Goal: Task Accomplishment & Management: Use online tool/utility

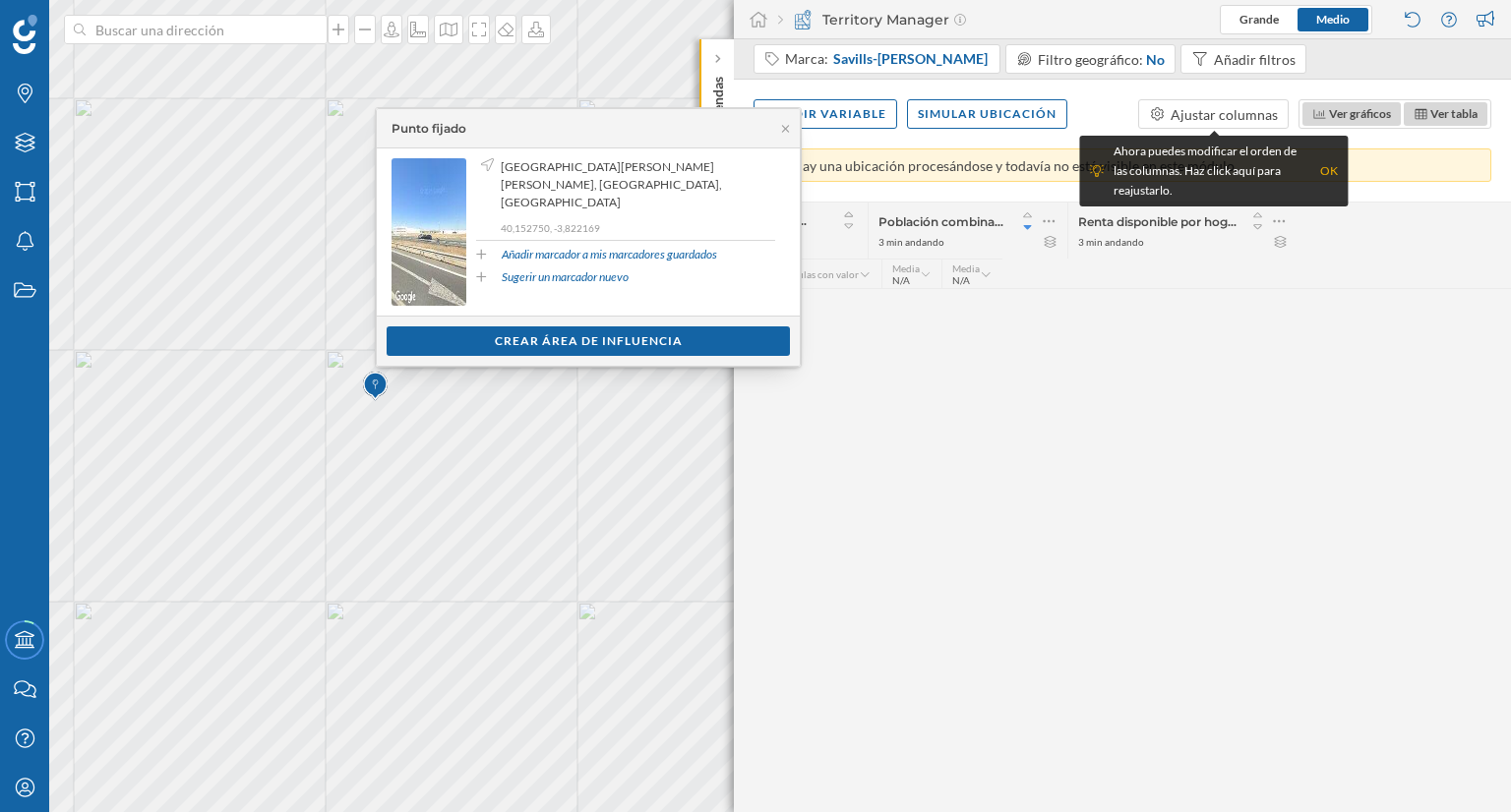
click at [573, 341] on div "Crear área de influencia" at bounding box center [588, 342] width 403 height 30
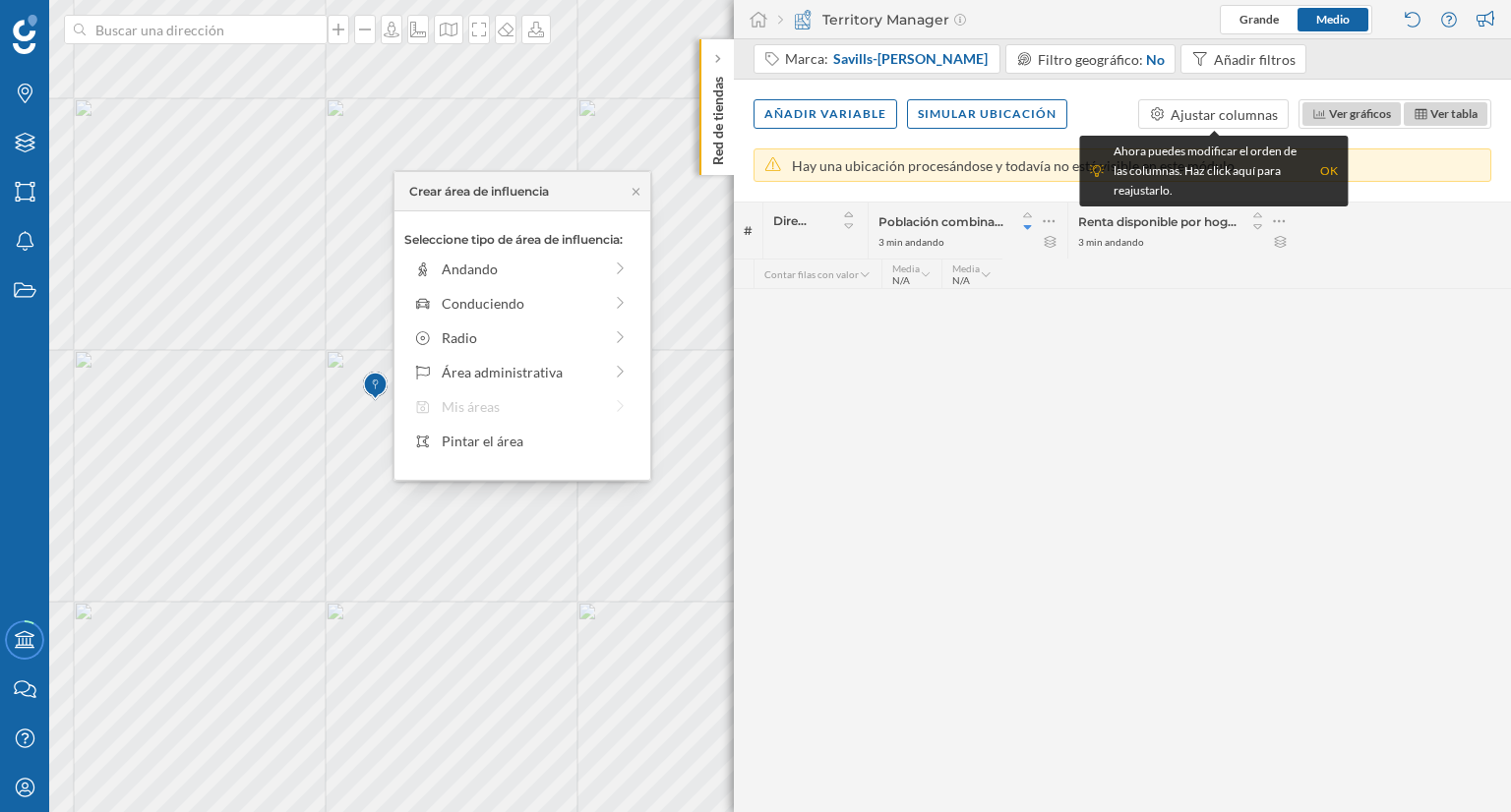
click at [572, 294] on div "Conduciendo" at bounding box center [522, 303] width 161 height 21
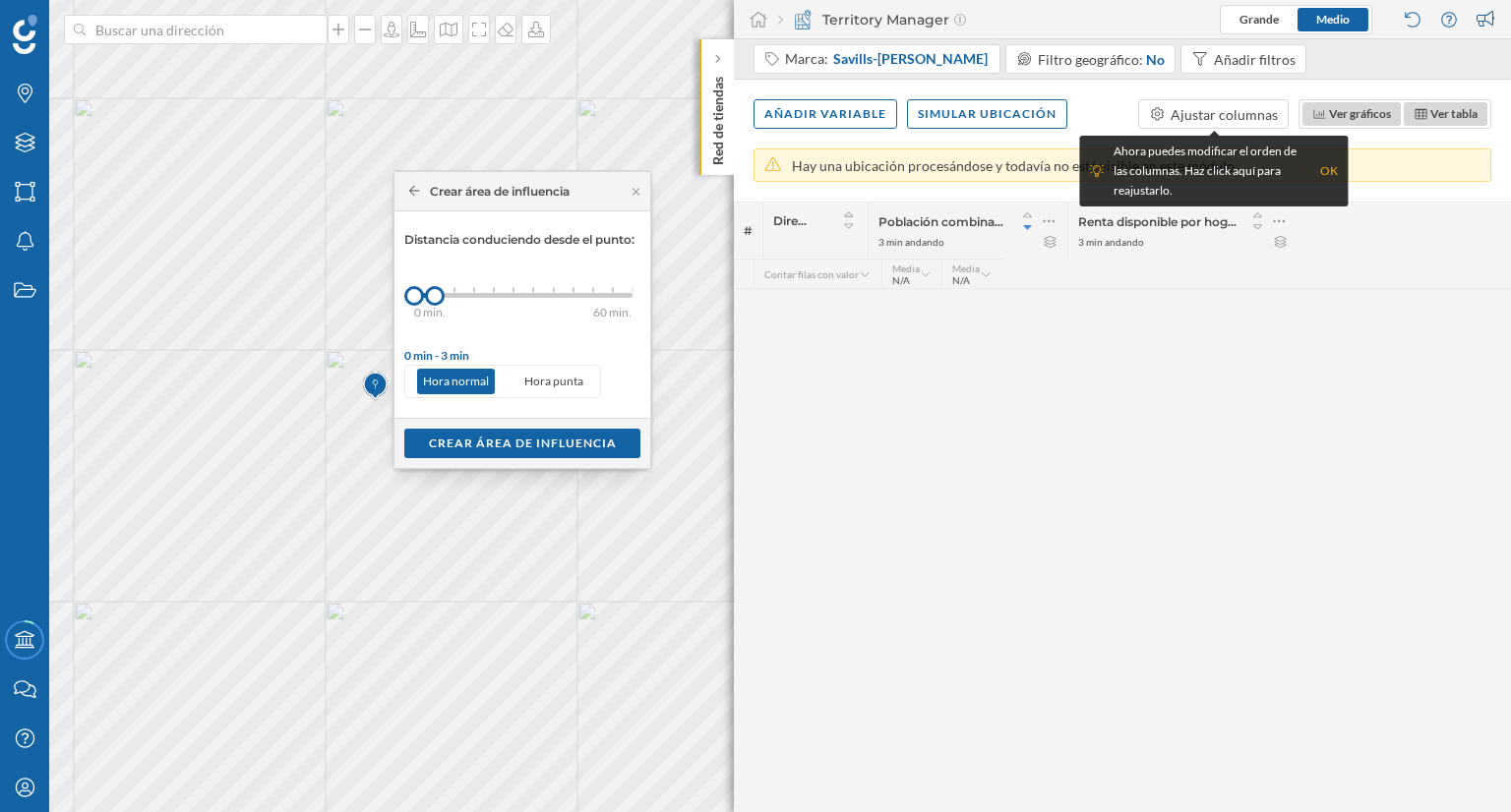
click at [415, 198] on div "Crear área de influencia" at bounding box center [489, 192] width 161 height 18
click at [414, 194] on icon at bounding box center [414, 191] width 11 height 12
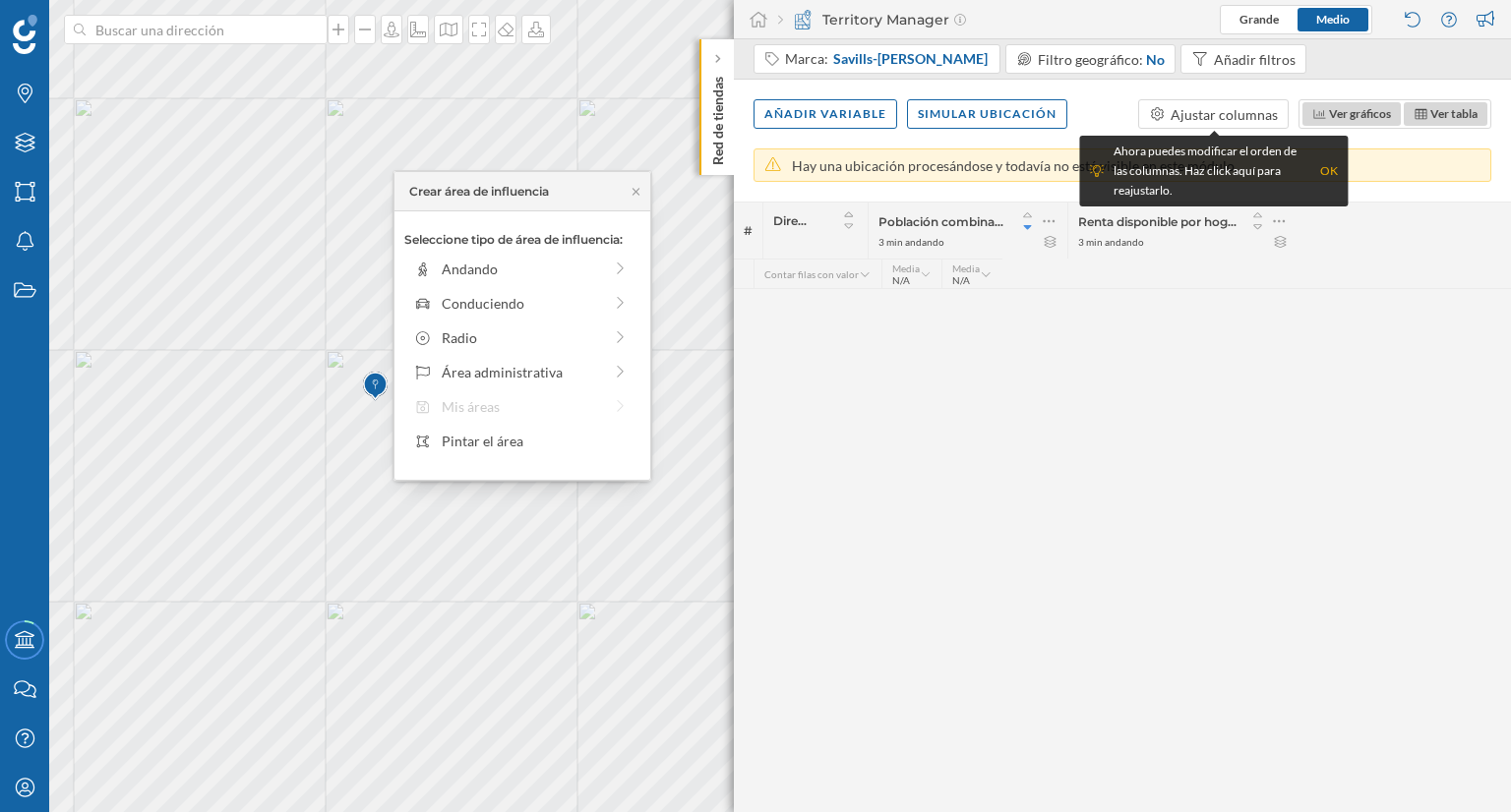
click at [516, 446] on div "Pintar el área" at bounding box center [536, 441] width 188 height 21
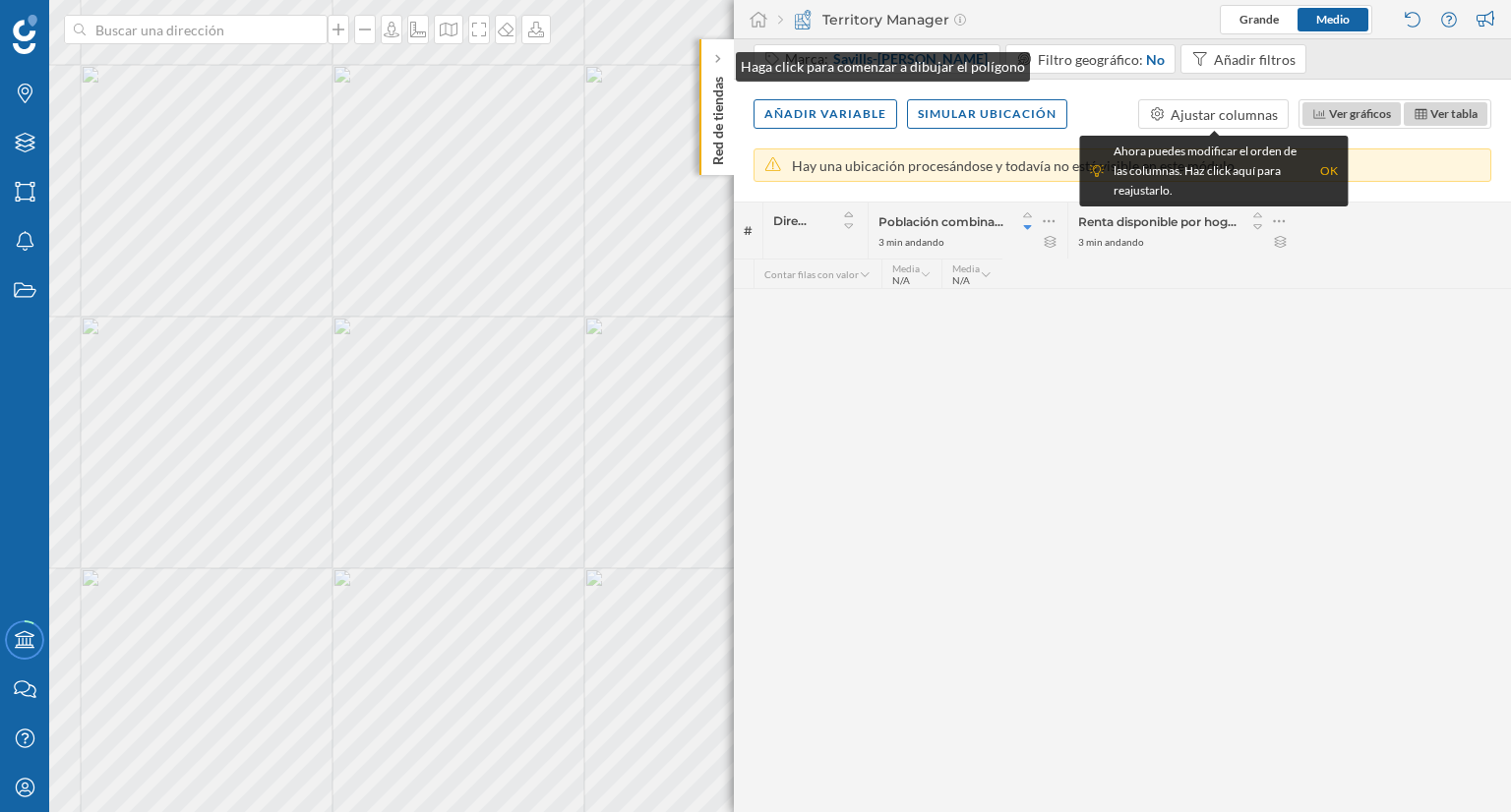
click at [716, 62] on icon at bounding box center [717, 59] width 5 height 9
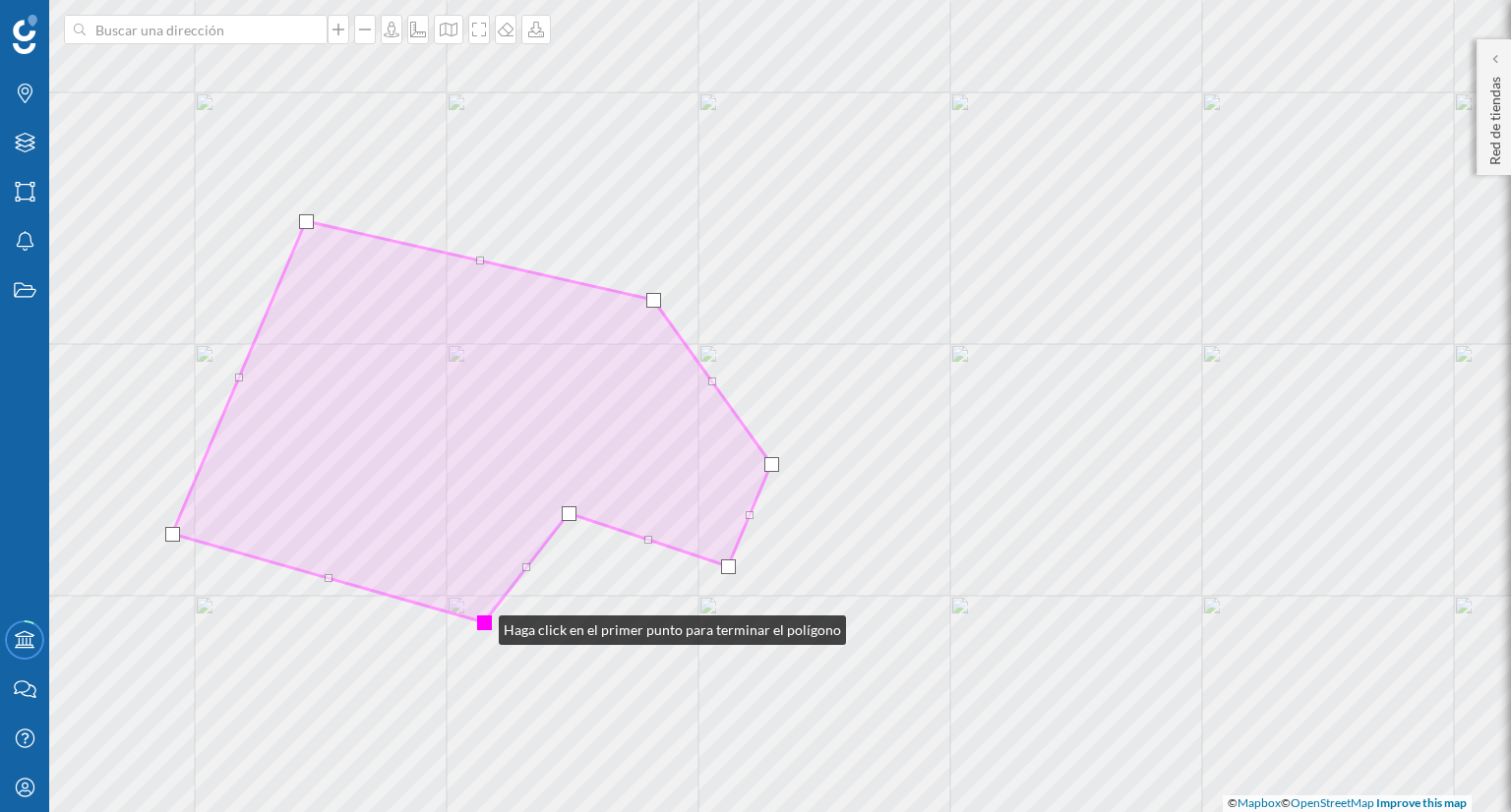
click at [480, 626] on div at bounding box center [485, 623] width 15 height 15
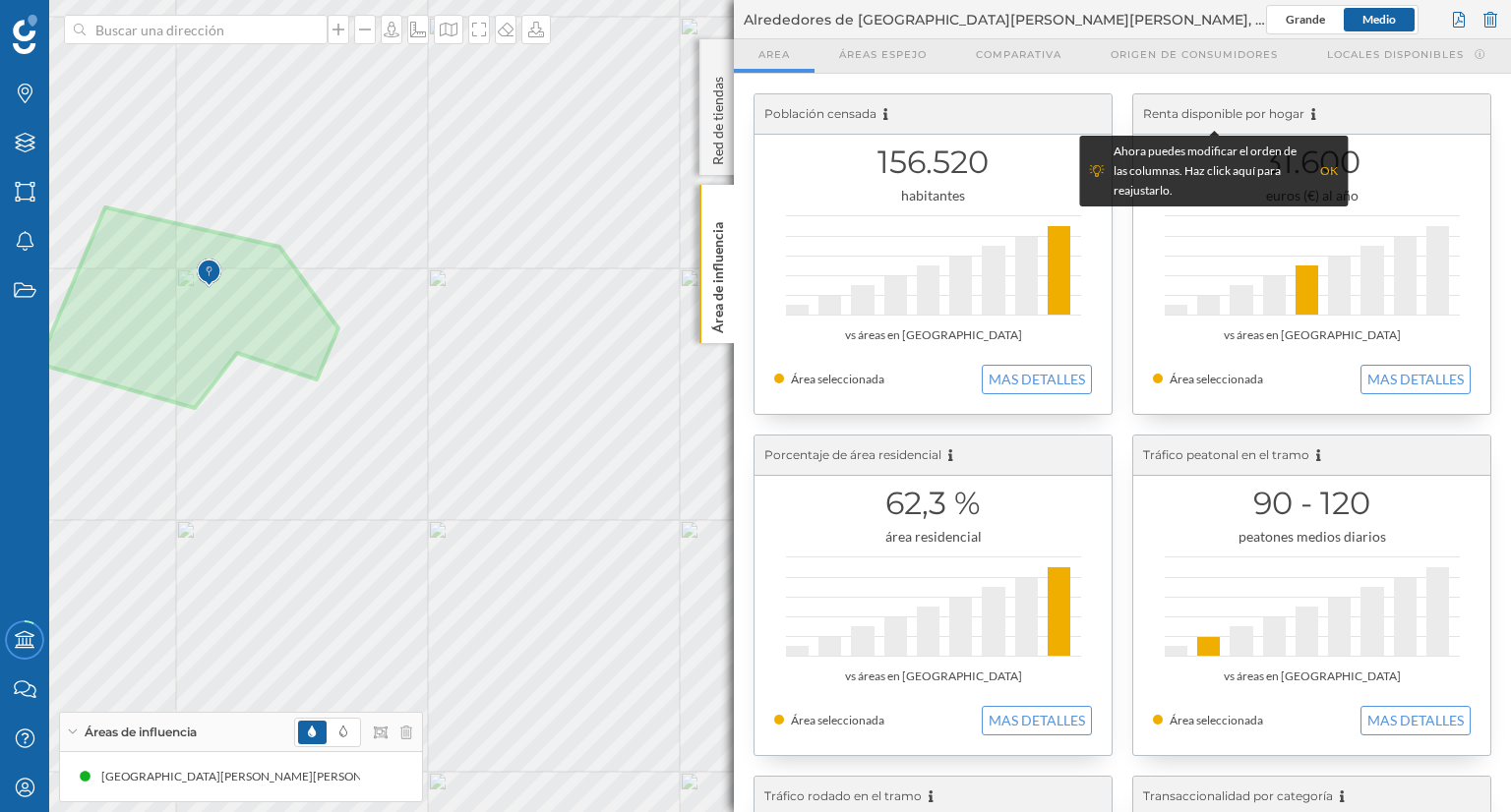
click at [1334, 168] on div "OK" at bounding box center [1330, 171] width 18 height 20
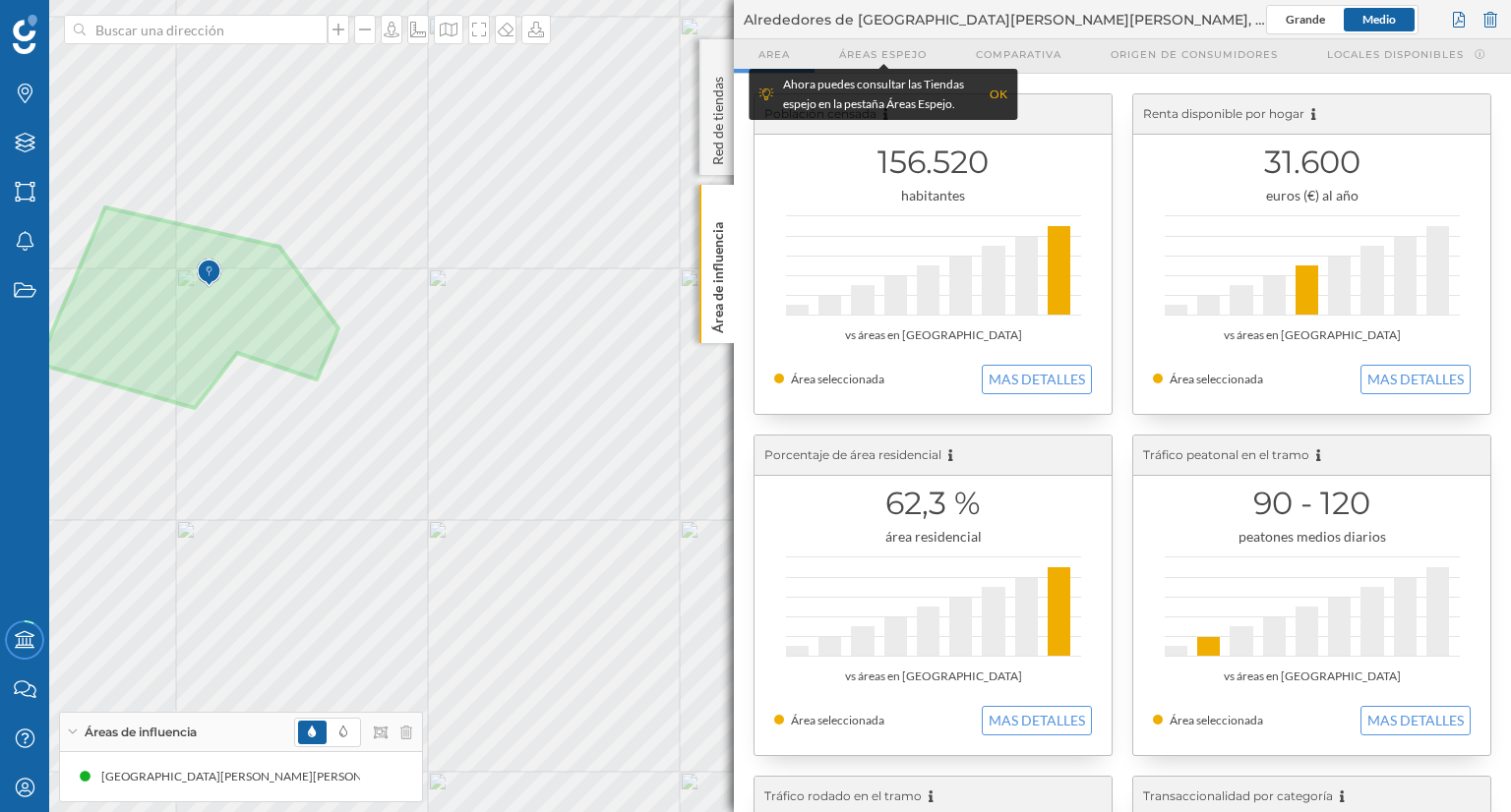
click at [1019, 63] on div "Comparativa" at bounding box center [1019, 56] width 135 height 34
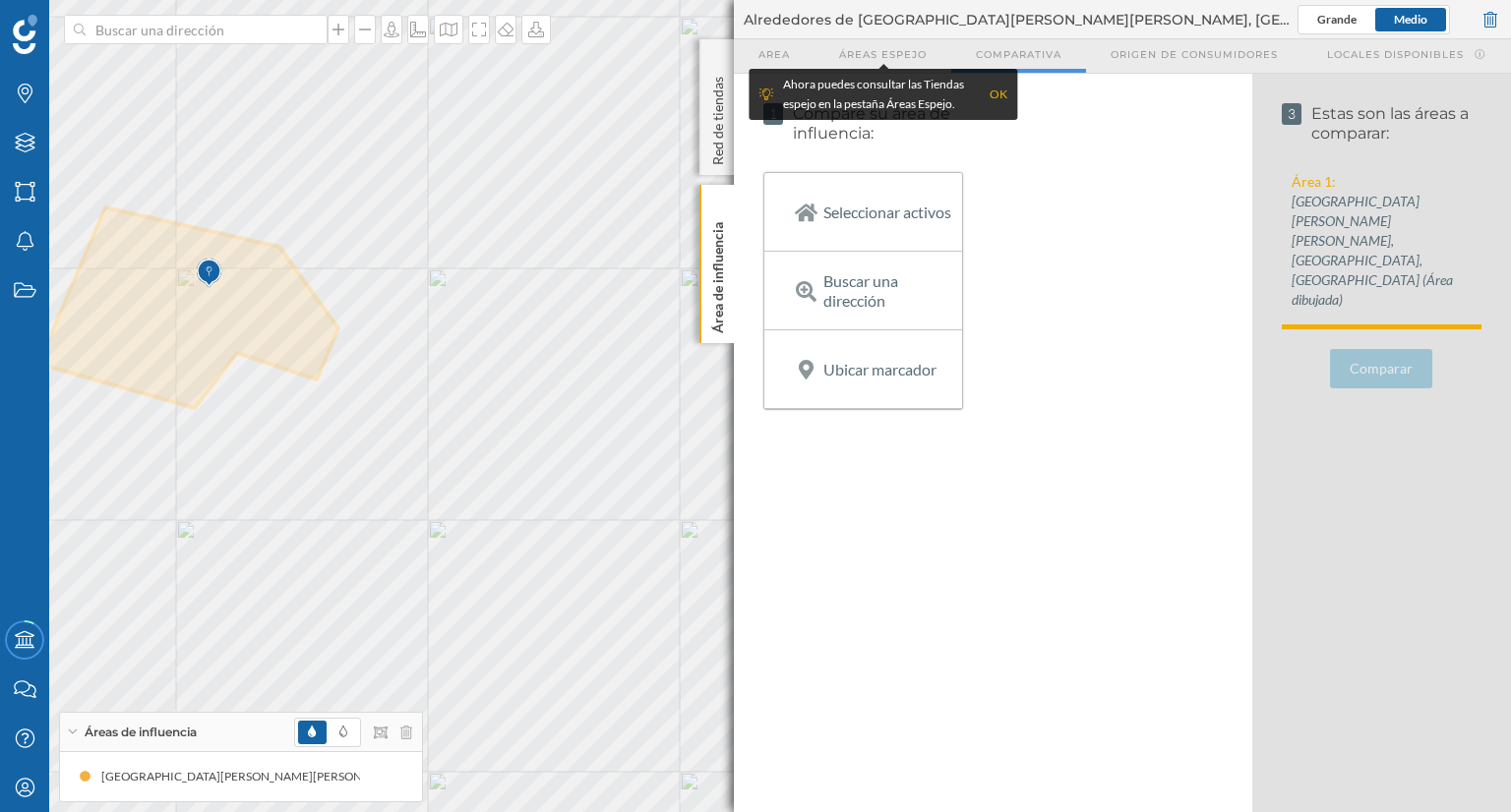
click at [780, 55] on span "Area" at bounding box center [775, 54] width 32 height 15
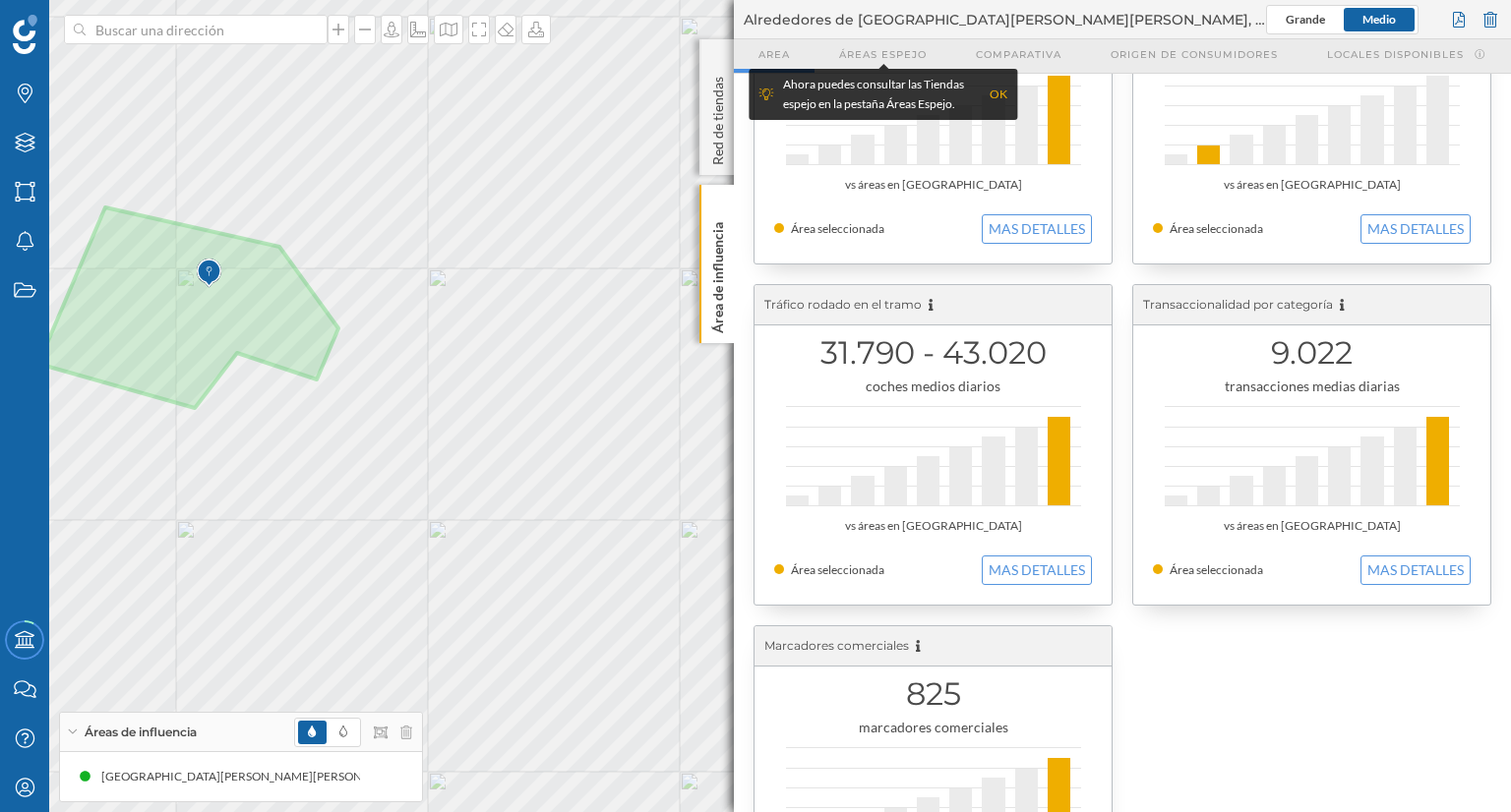
scroll to position [644, 0]
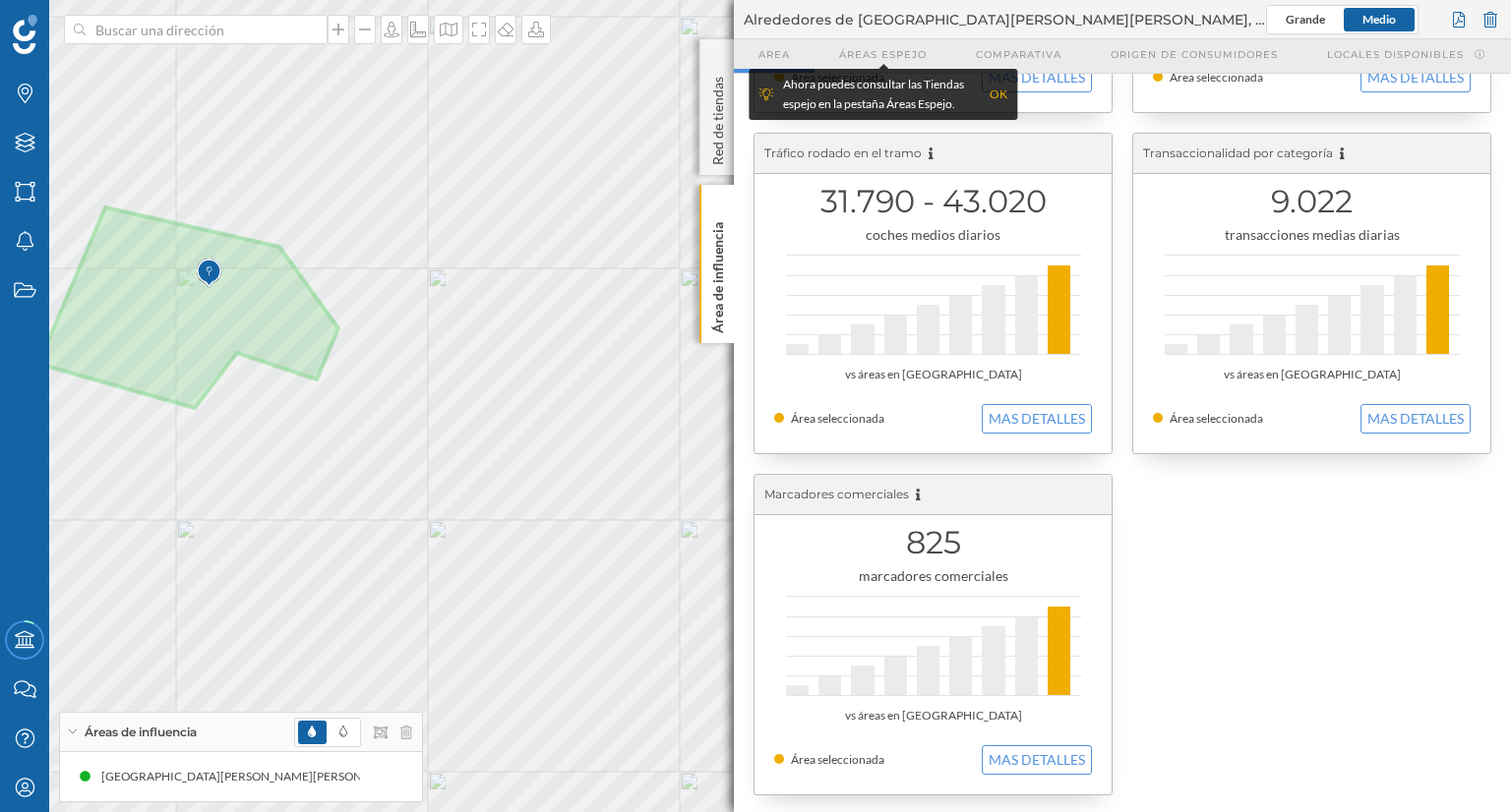
click at [1177, 56] on span "Origen de consumidores" at bounding box center [1194, 54] width 167 height 15
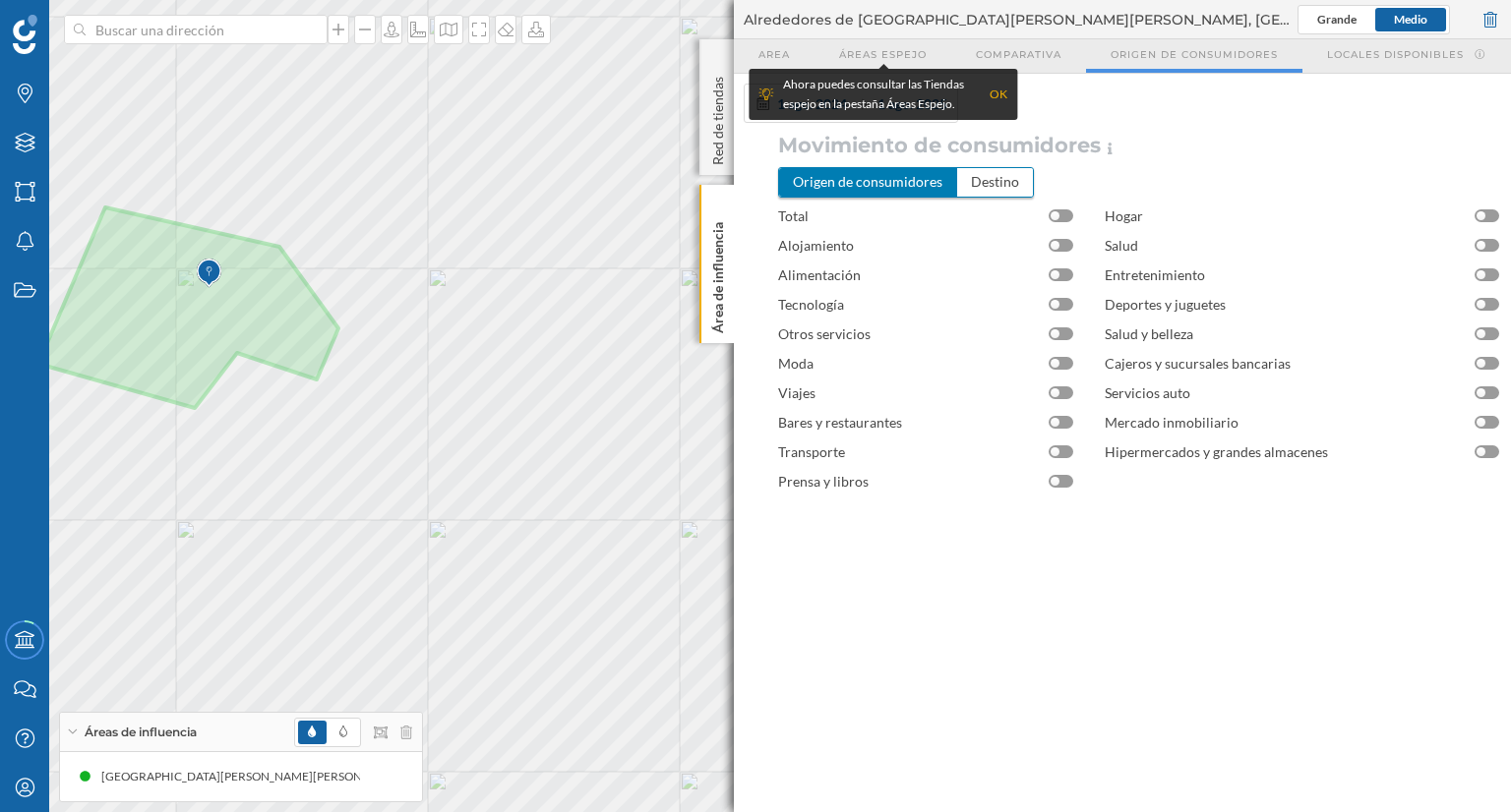
click at [1398, 60] on span "Locales disponibles" at bounding box center [1396, 54] width 137 height 15
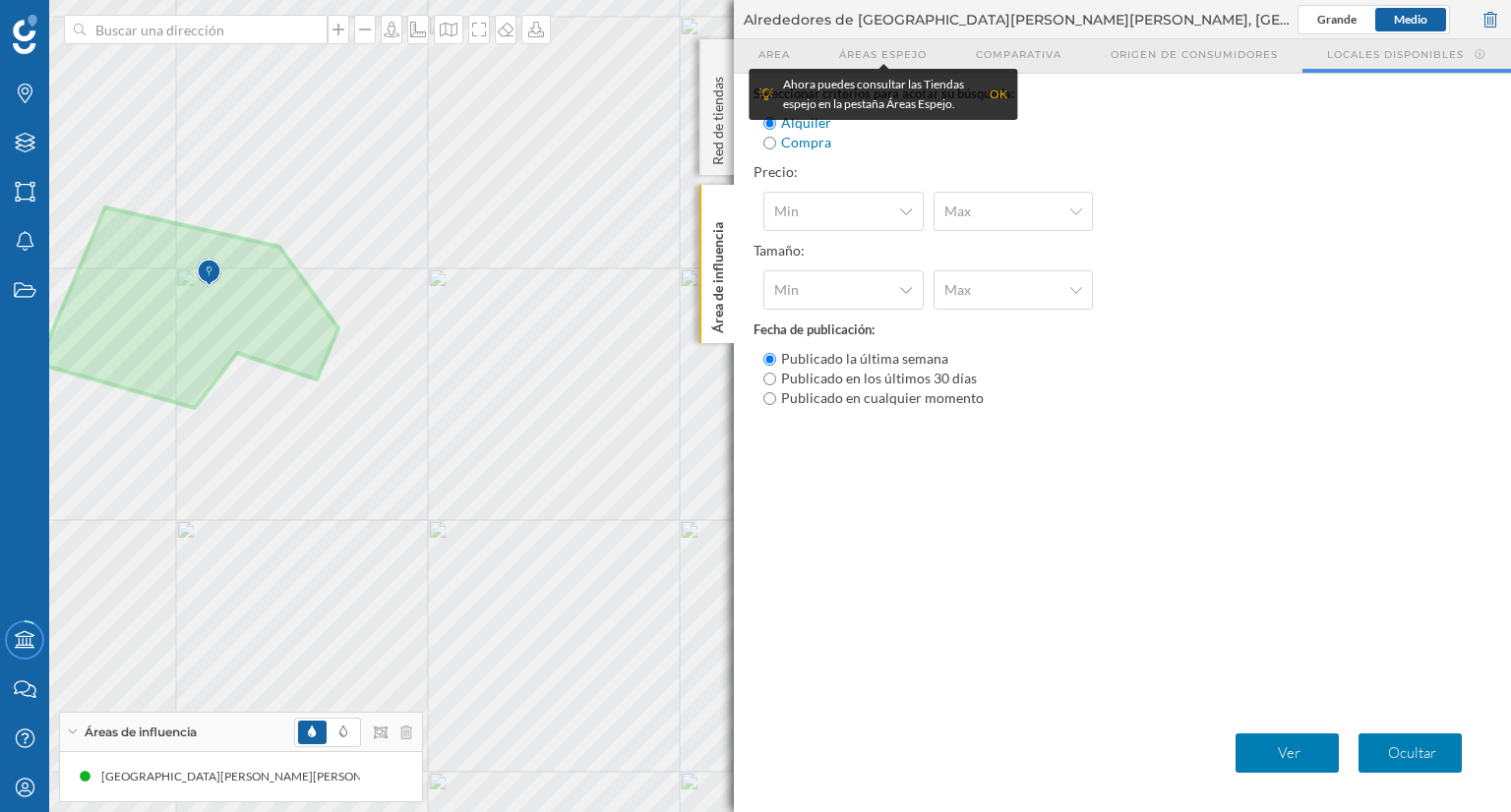
click at [787, 51] on span "Area" at bounding box center [775, 54] width 32 height 15
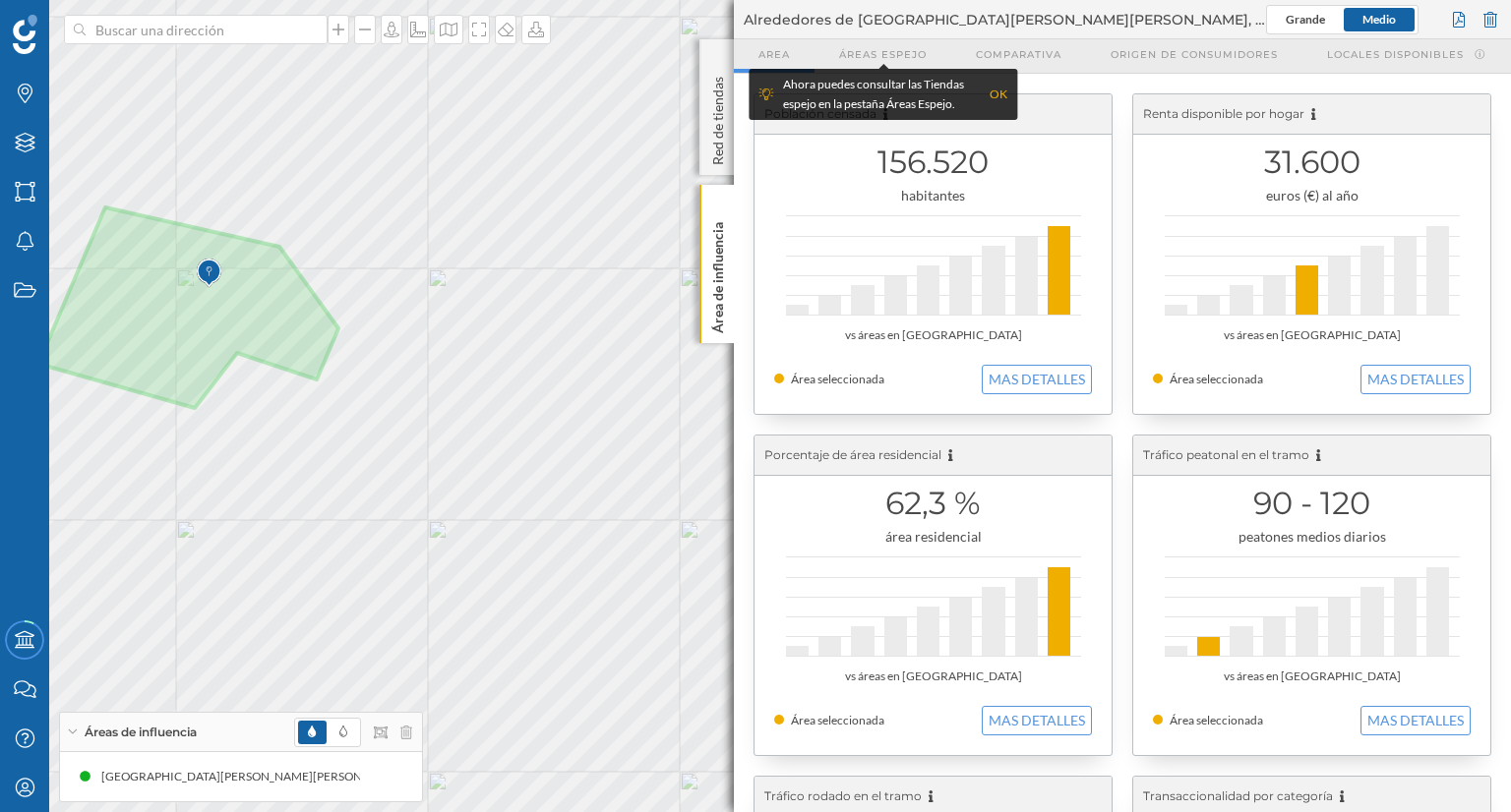
click at [728, 99] on div "Red de tiendas" at bounding box center [716, 107] width 35 height 136
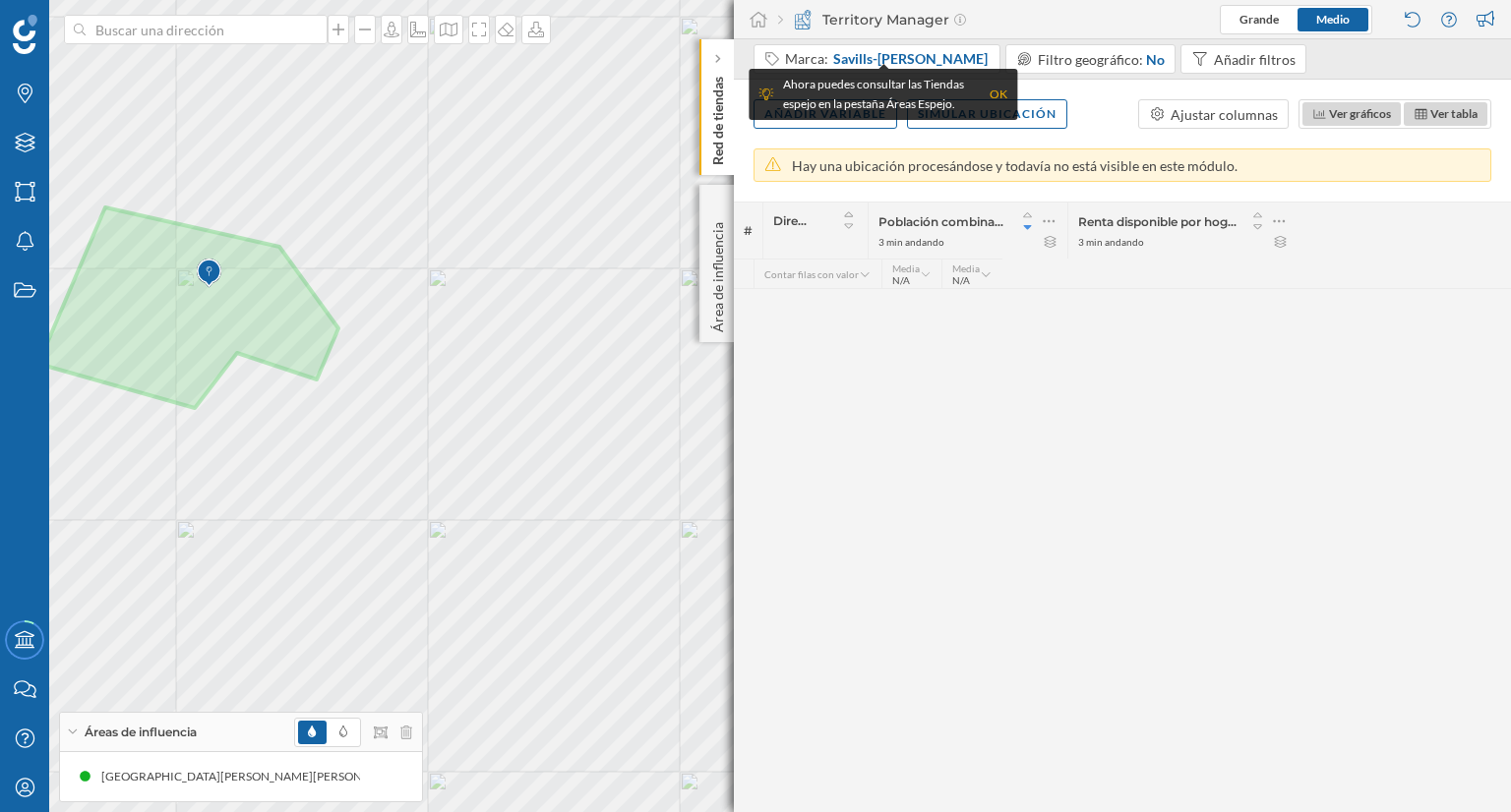
click at [716, 242] on p "Área de influencia" at bounding box center [718, 273] width 20 height 118
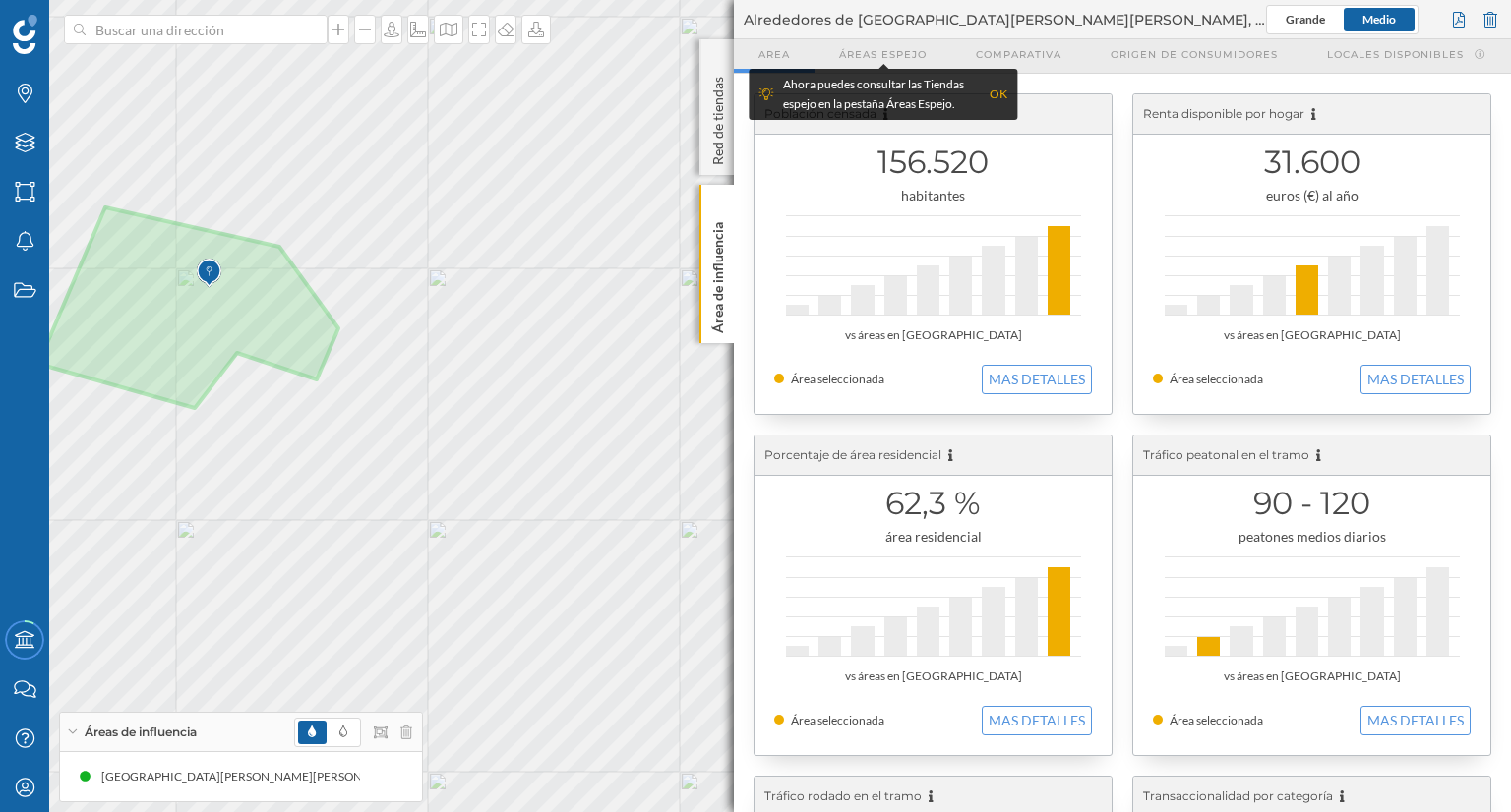
click at [1036, 386] on button "MAS DETALLES" at bounding box center [1036, 379] width 110 height 30
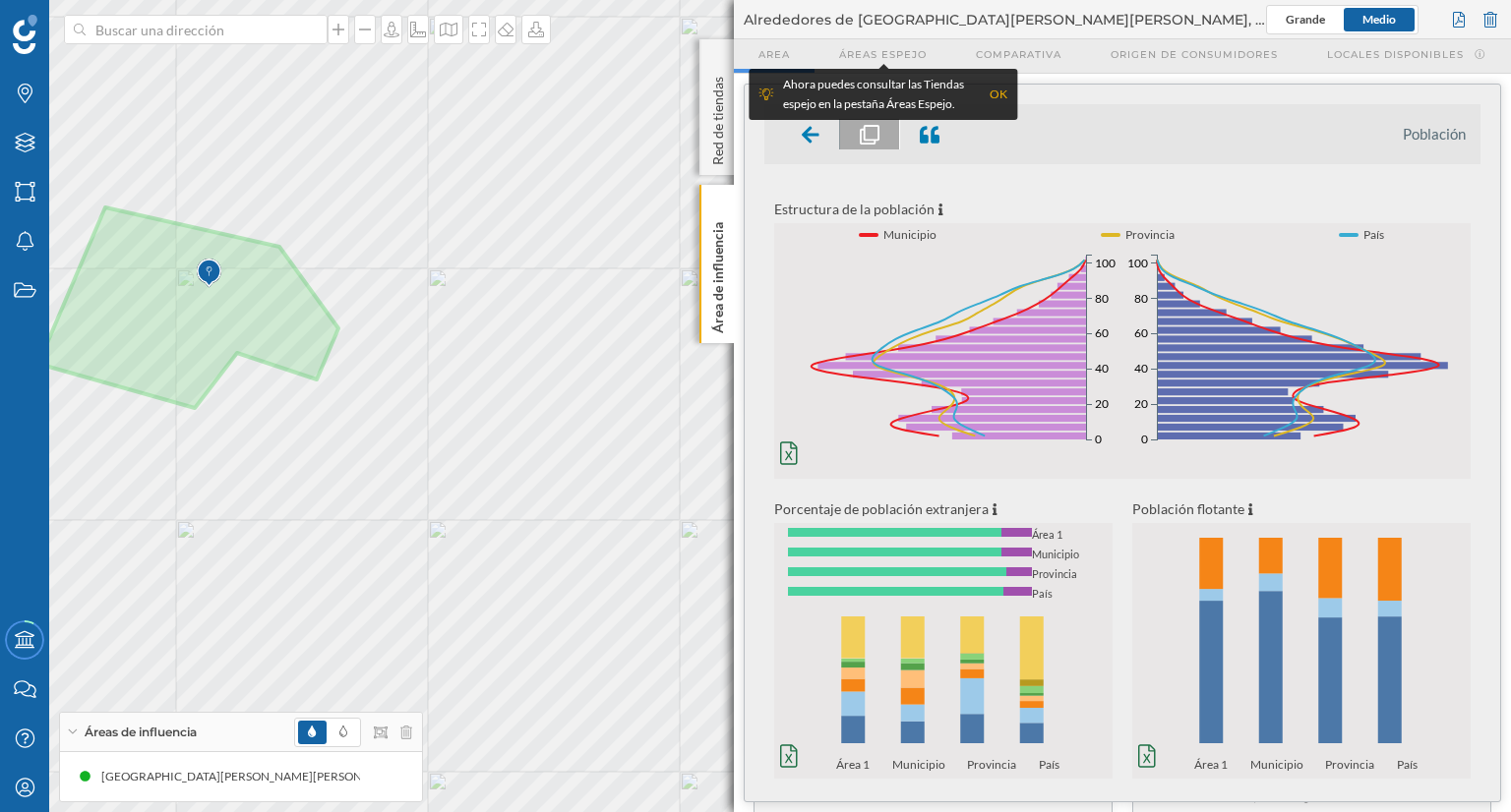
scroll to position [0, 0]
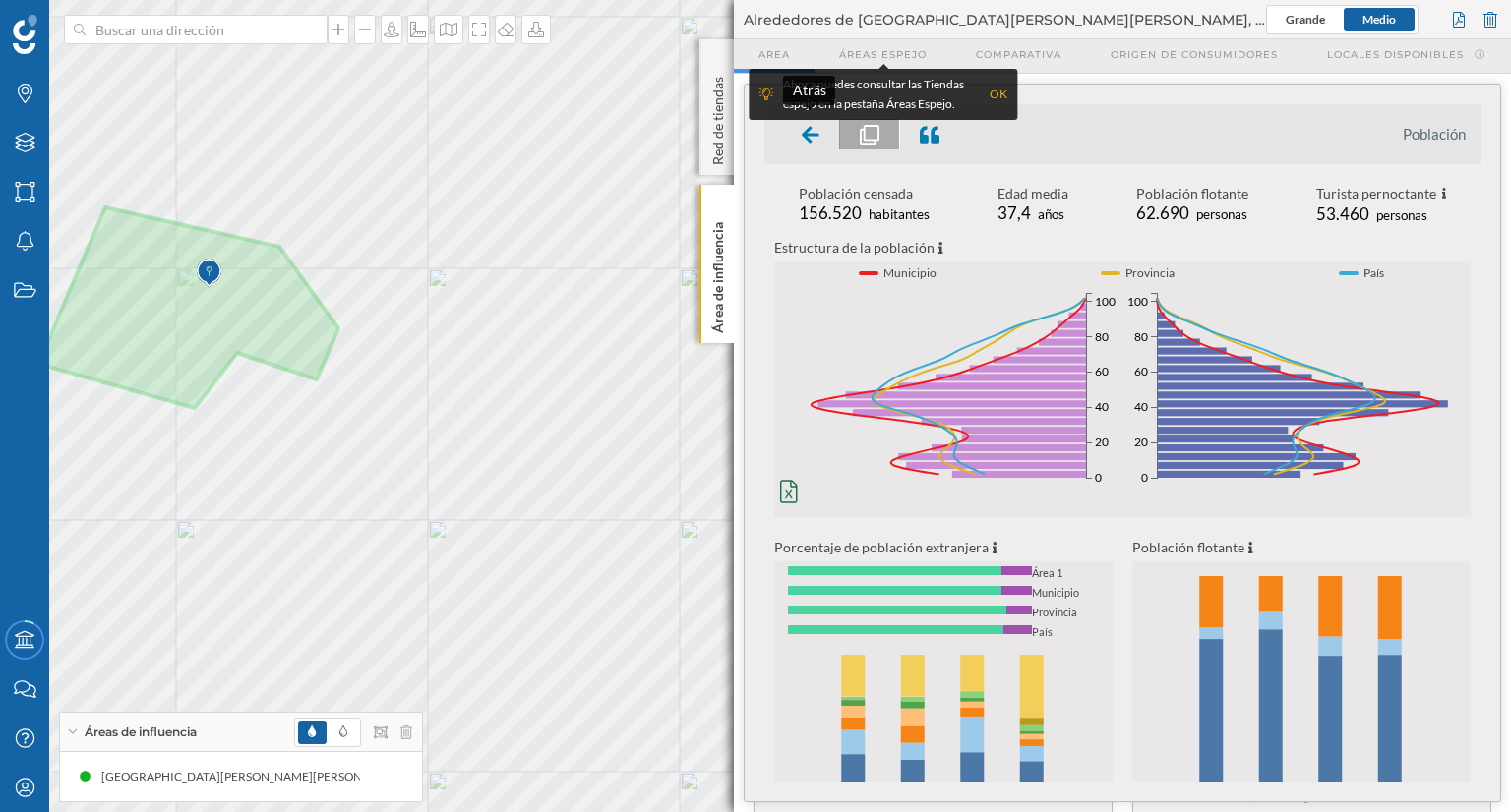
click at [817, 136] on icon at bounding box center [810, 135] width 18 height 20
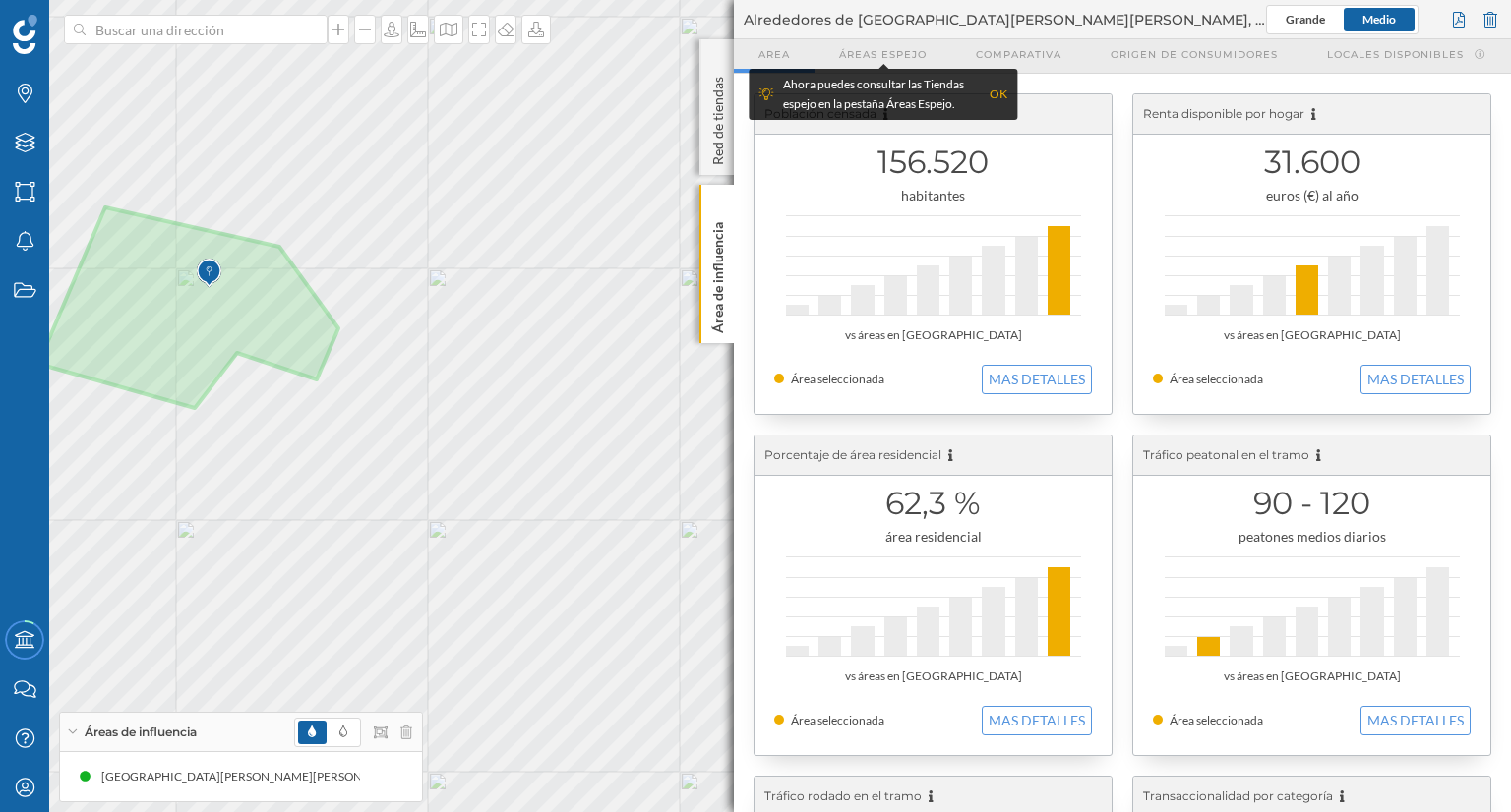
click at [1387, 374] on button "MAS DETALLES" at bounding box center [1416, 379] width 110 height 30
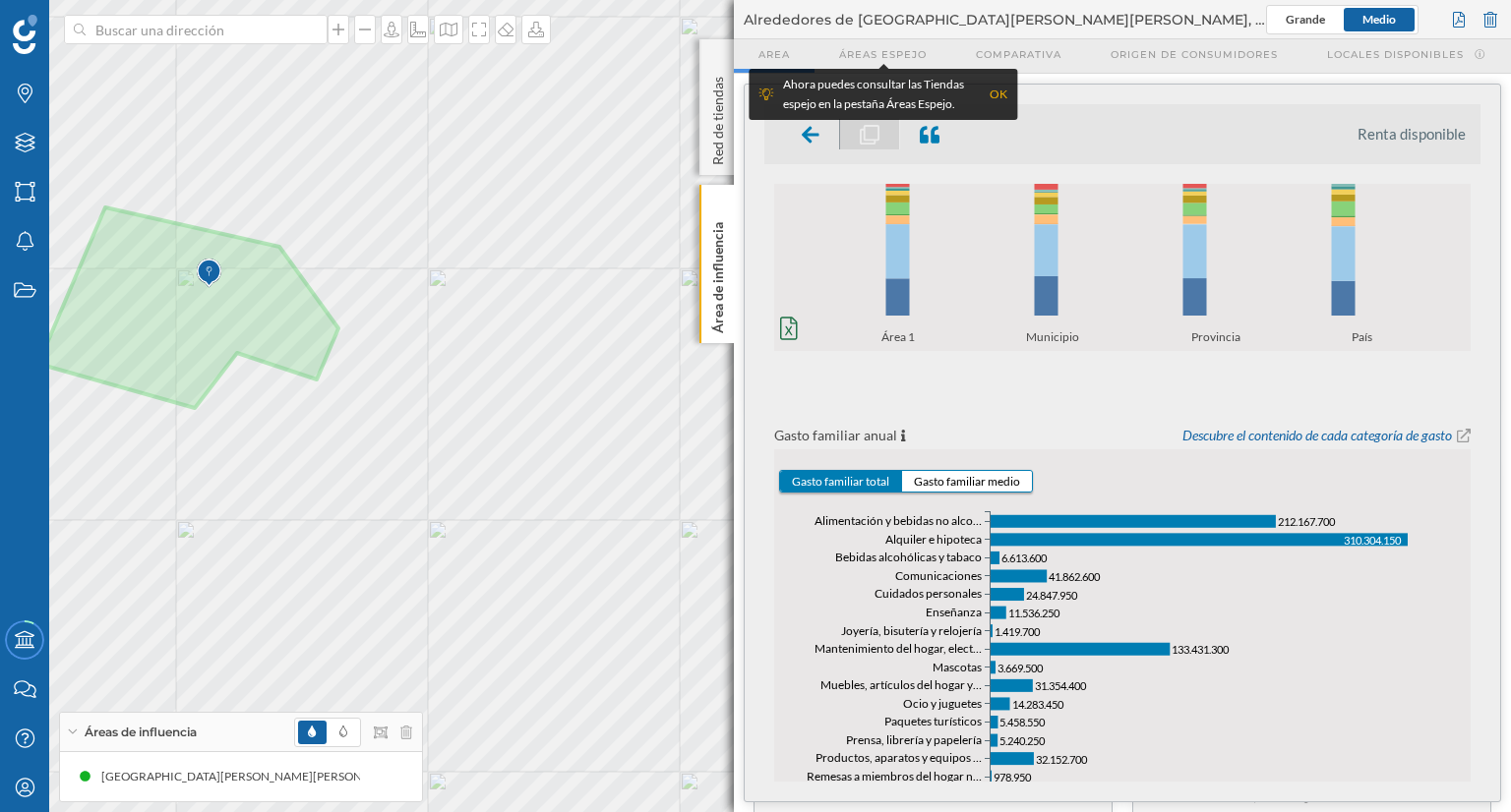
scroll to position [748, 0]
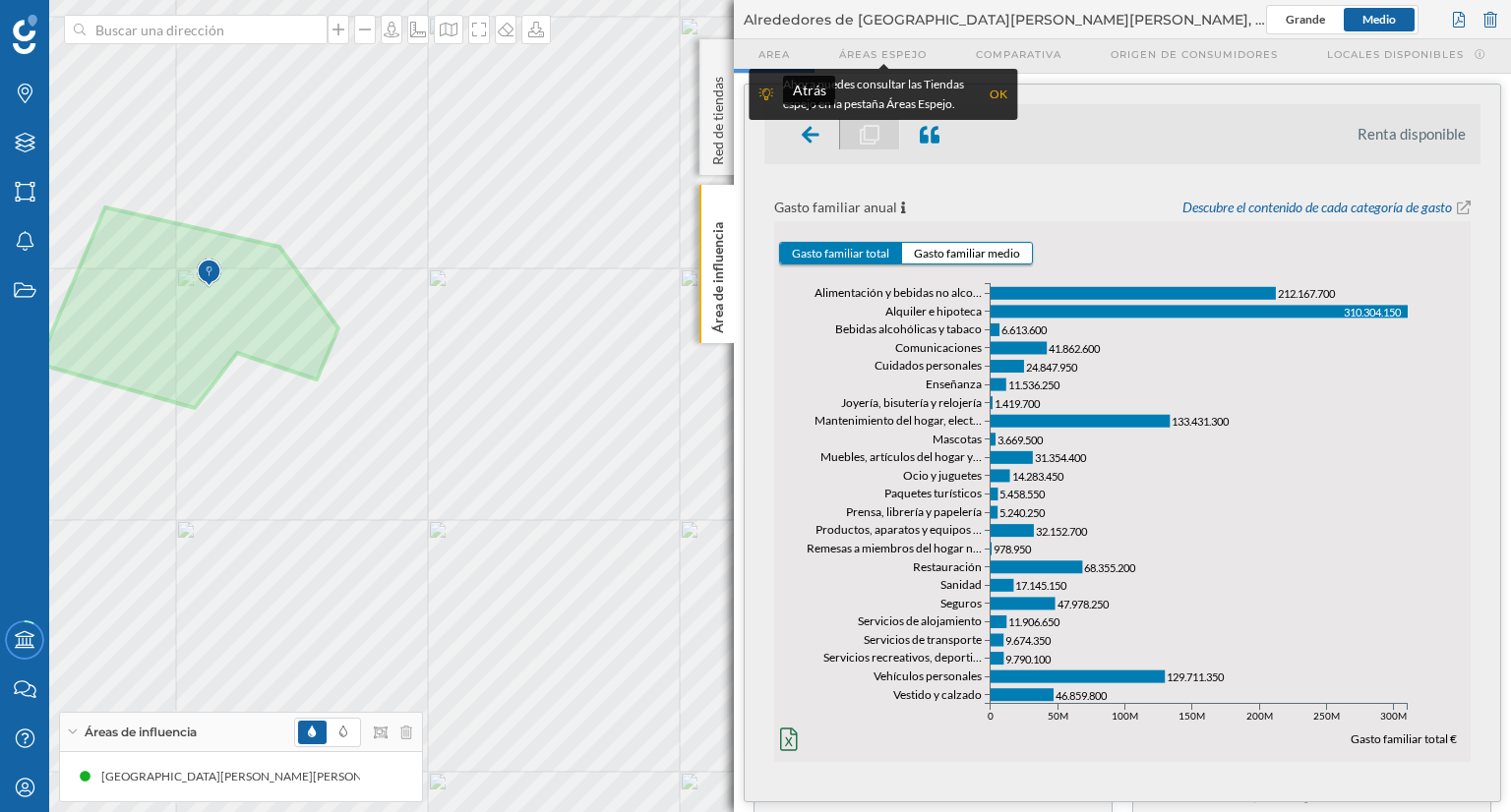
click at [808, 132] on icon at bounding box center [810, 134] width 18 height 17
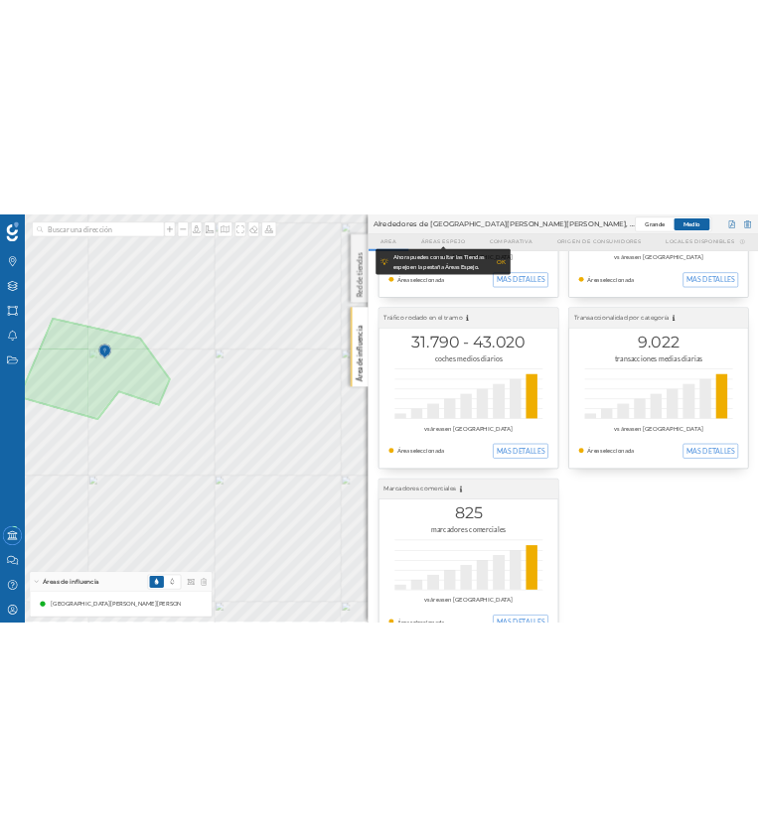
scroll to position [650, 0]
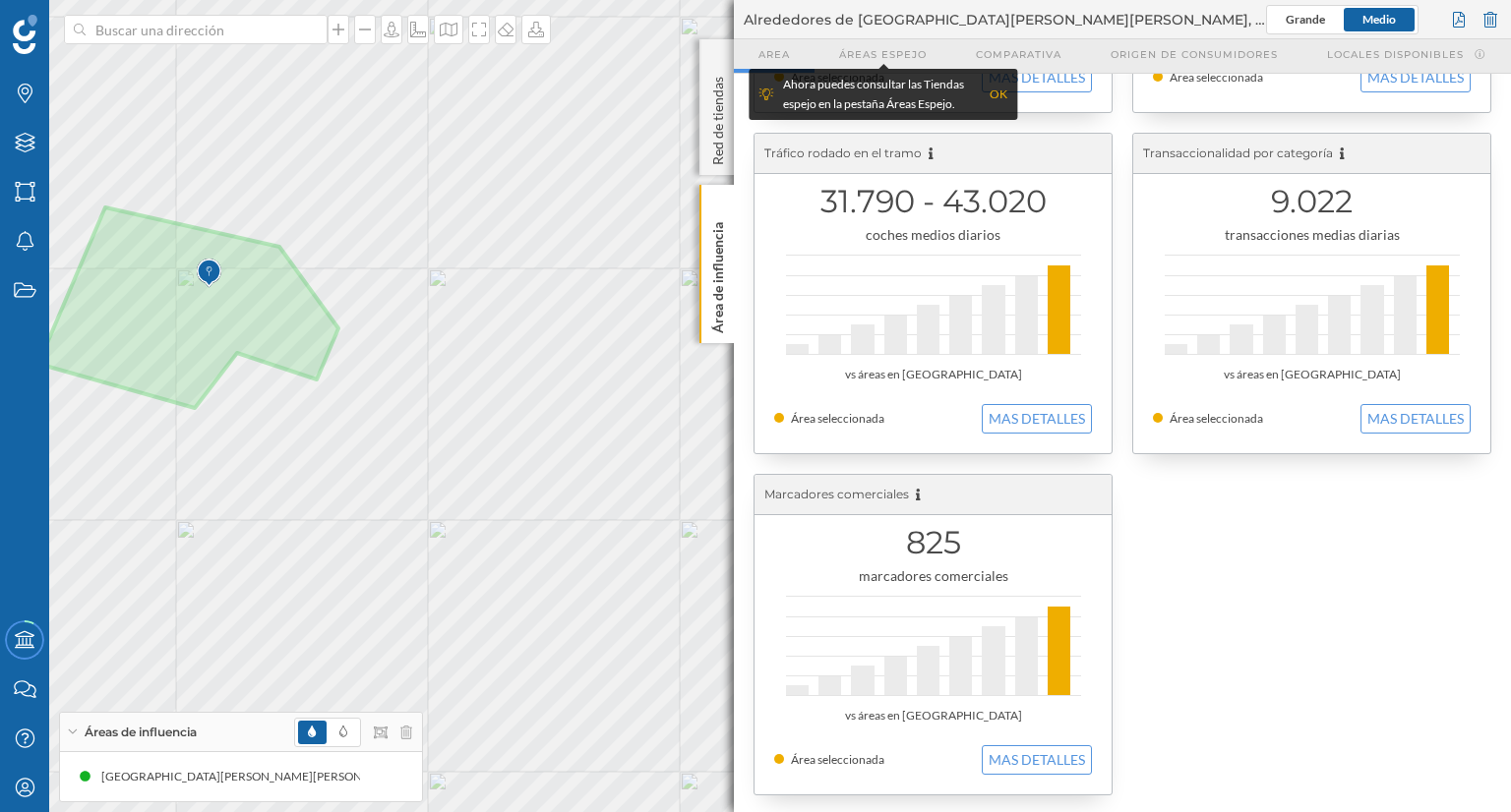
click at [1008, 413] on button "MAS DETALLES" at bounding box center [1036, 419] width 110 height 30
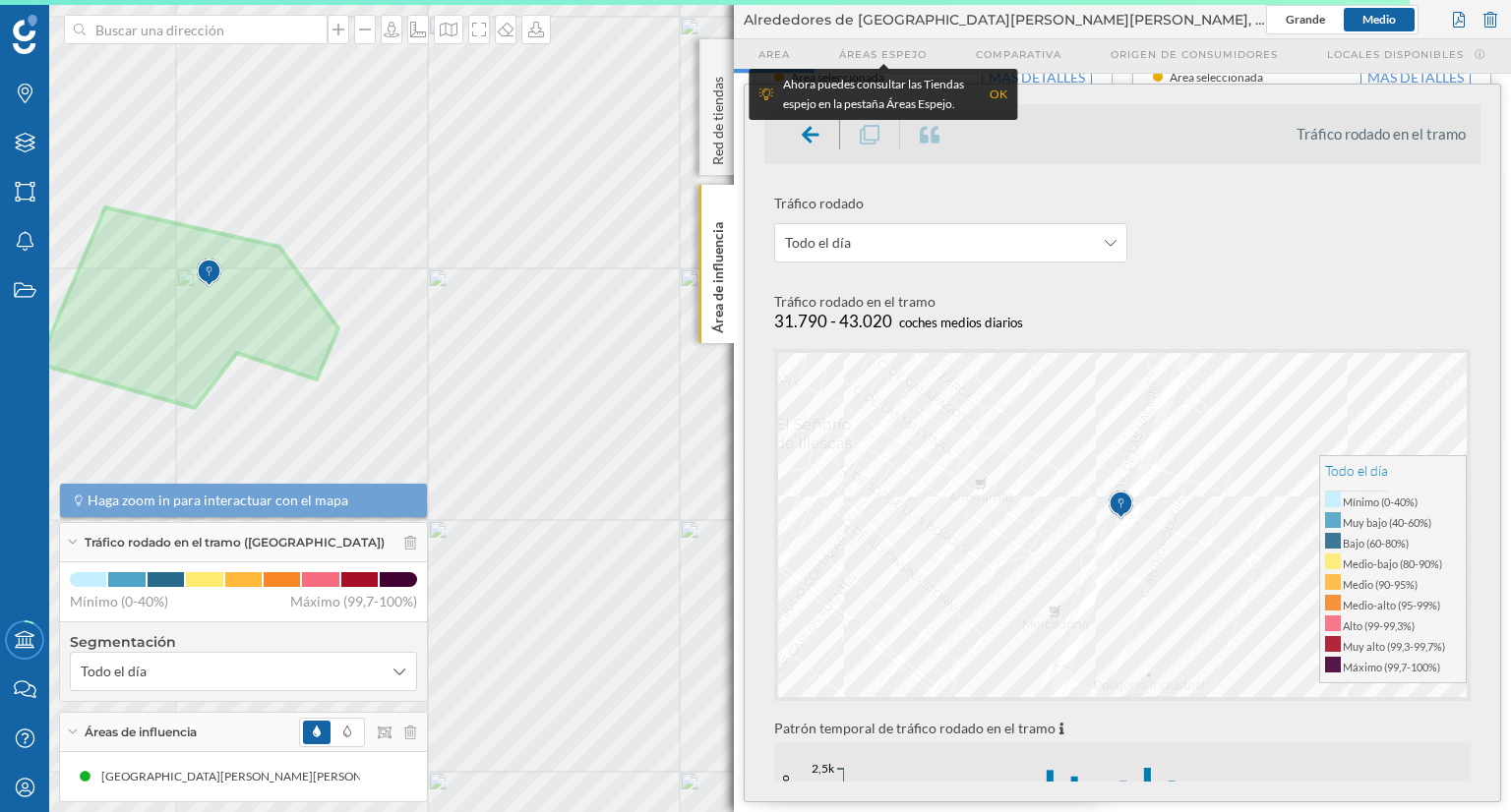
click at [1009, 249] on span "Todo el día" at bounding box center [940, 243] width 310 height 20
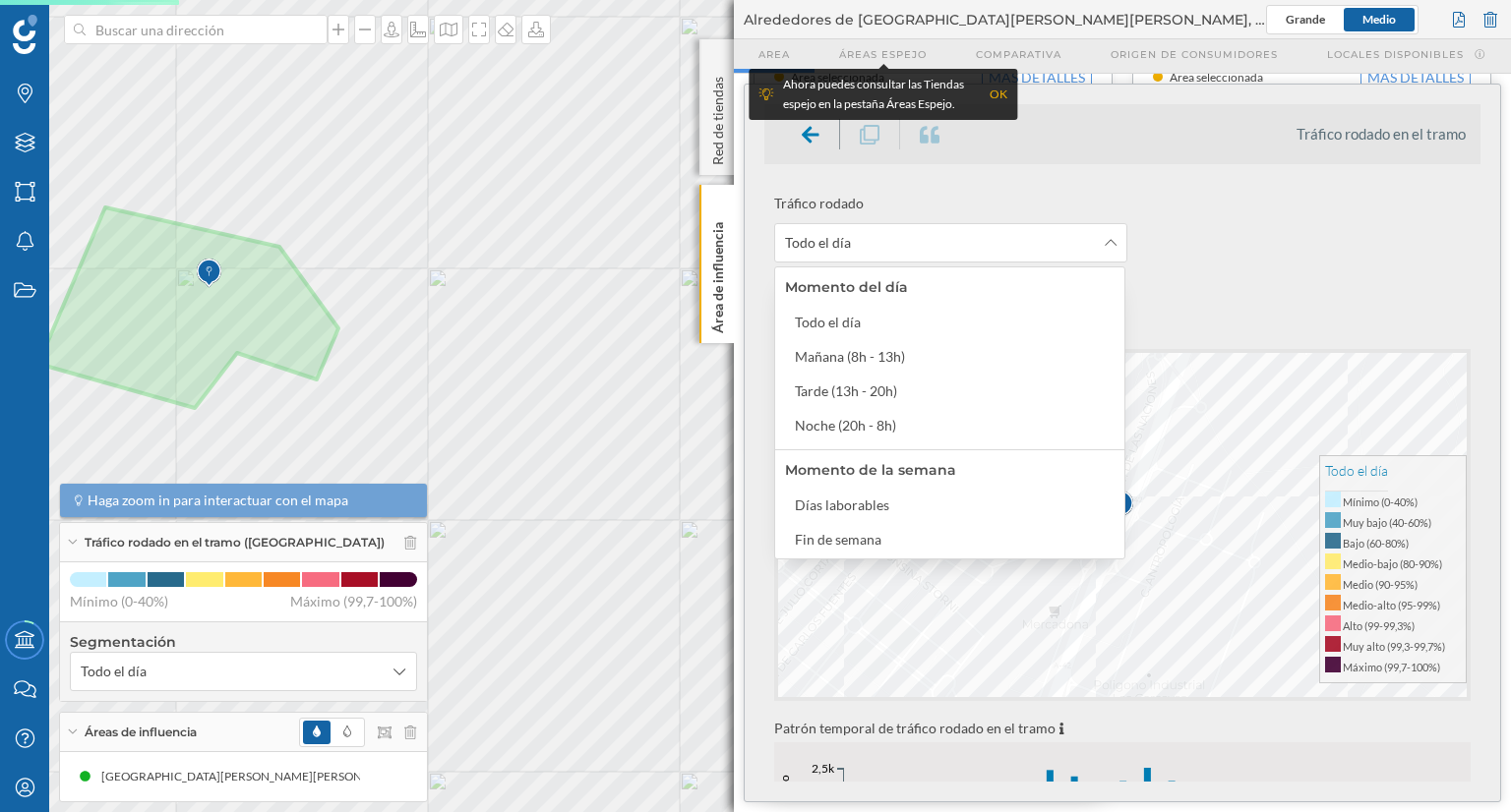
click at [1009, 249] on span "Todo el día" at bounding box center [940, 243] width 310 height 20
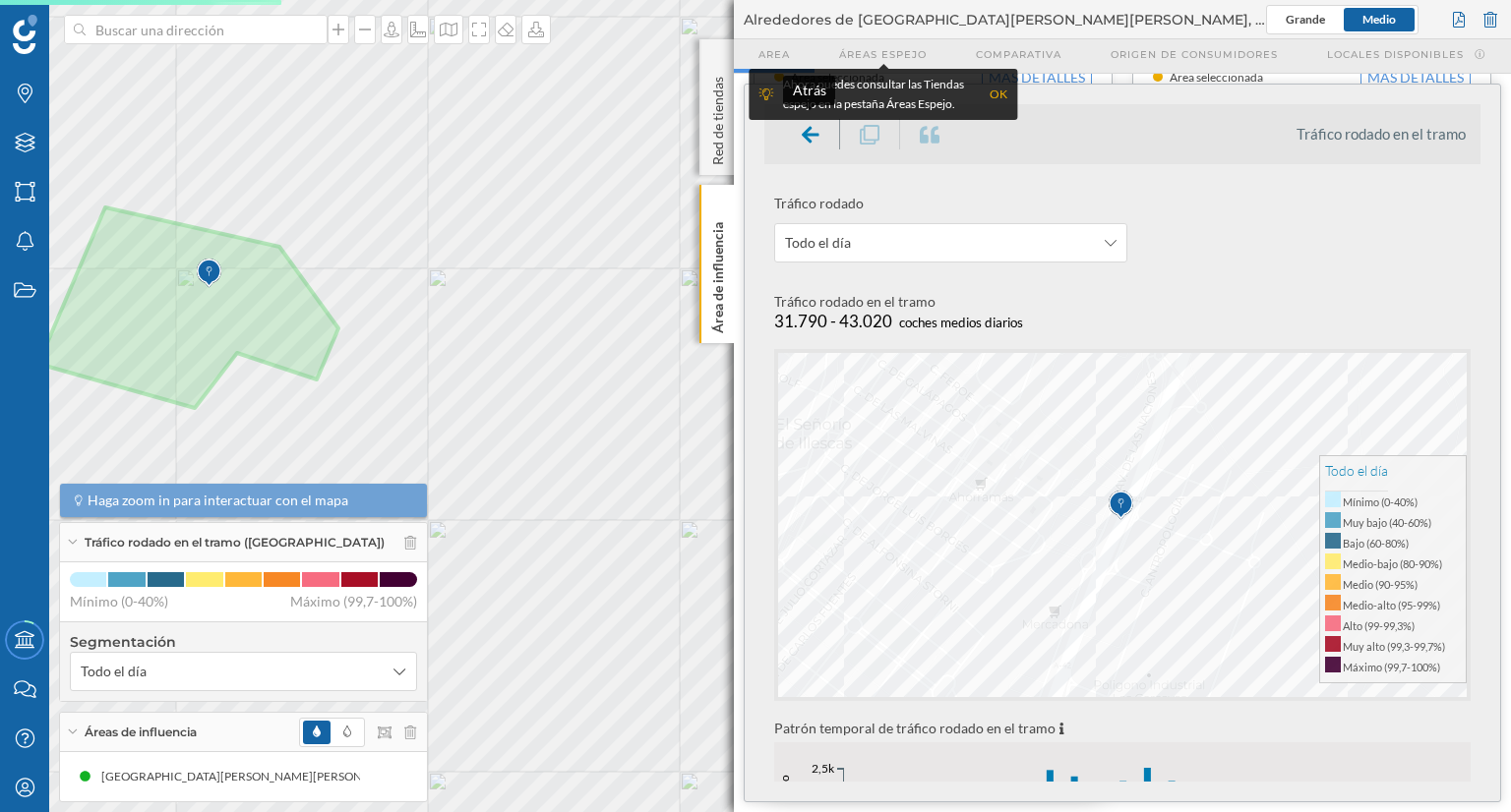
click at [802, 134] on icon at bounding box center [810, 135] width 18 height 20
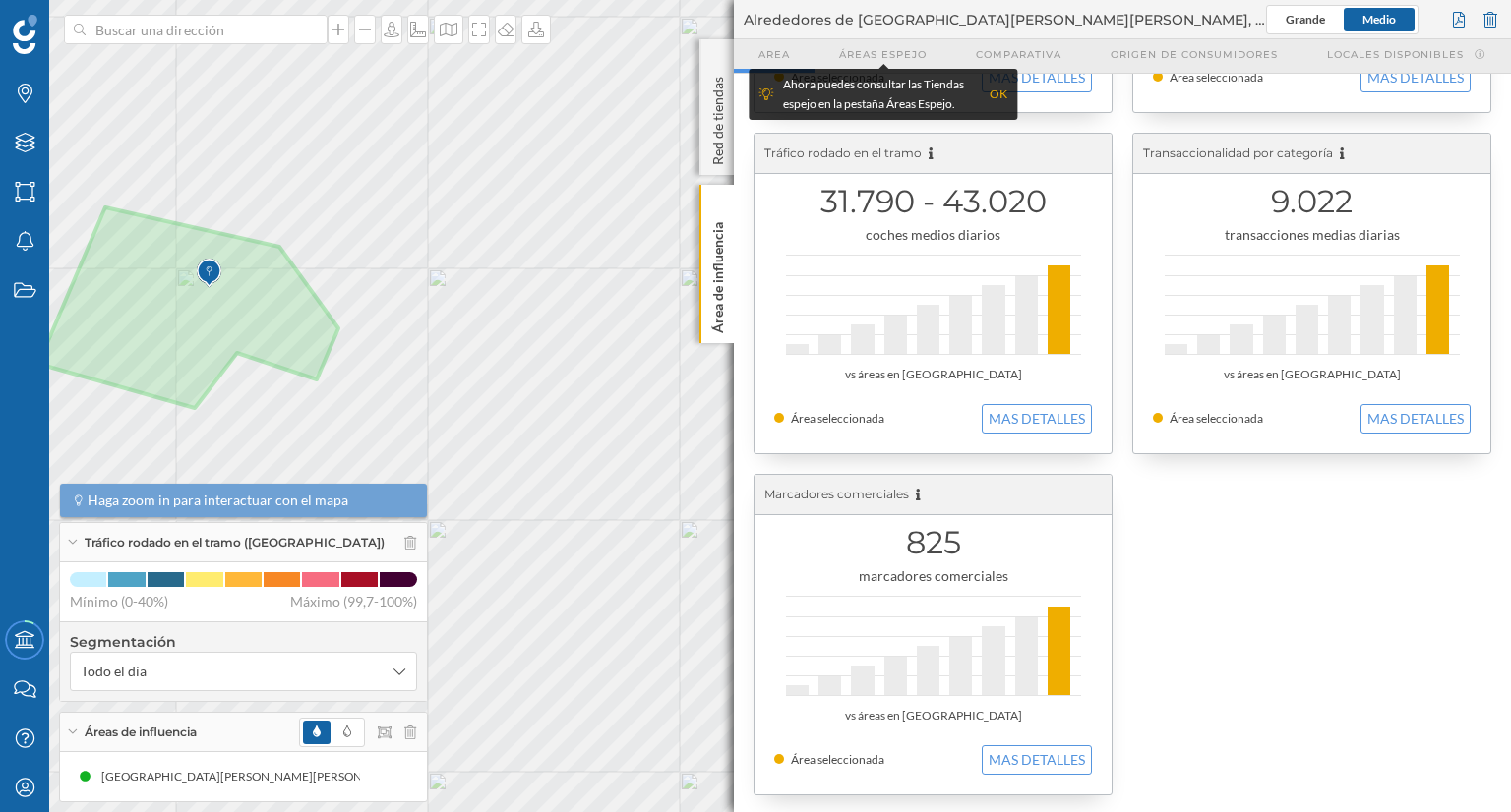
click at [1400, 418] on button "MAS DETALLES" at bounding box center [1416, 419] width 110 height 30
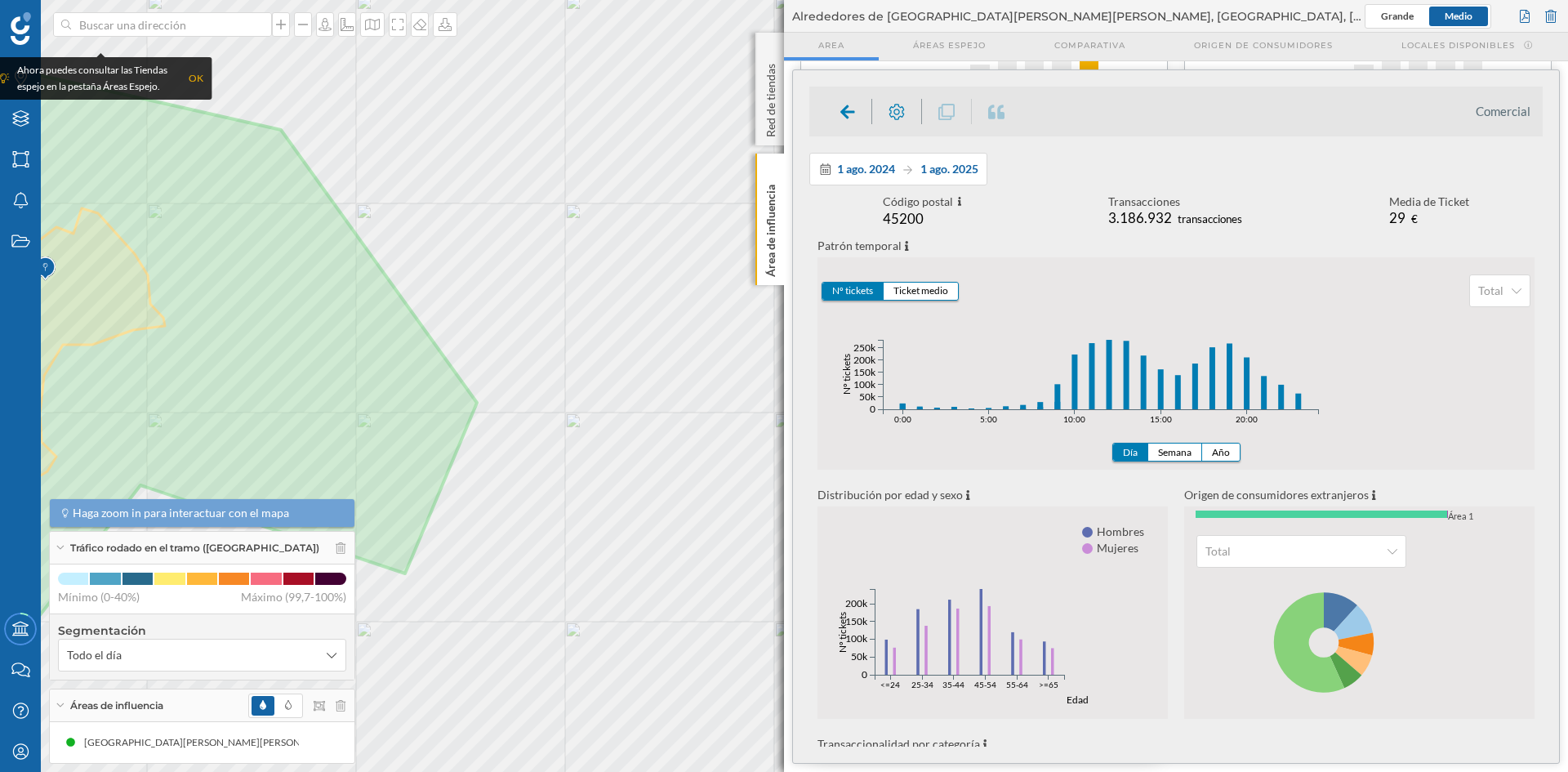
scroll to position [439, 0]
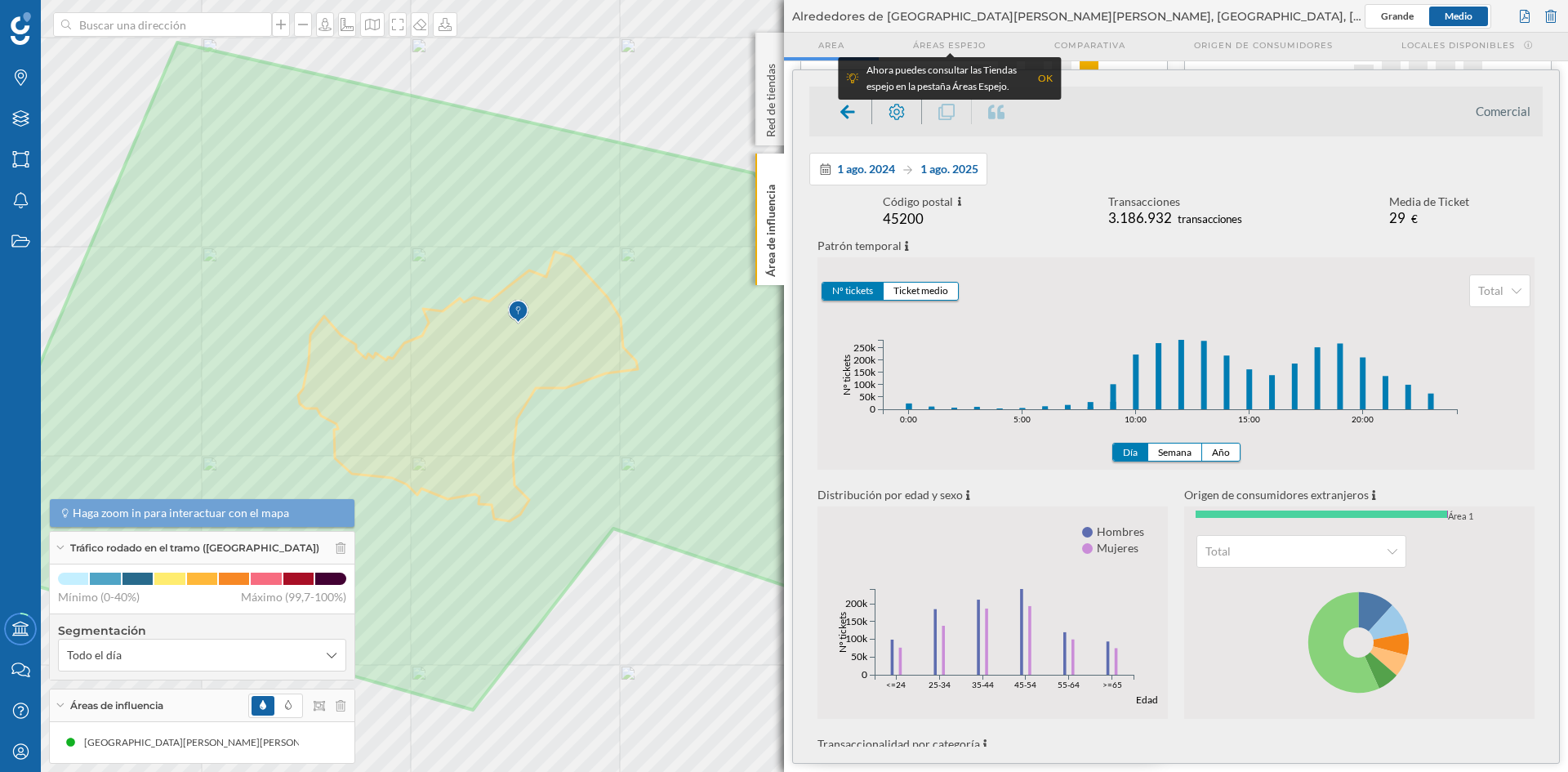
click at [1234, 49] on span "Origen de consumidores" at bounding box center [1263, 45] width 139 height 12
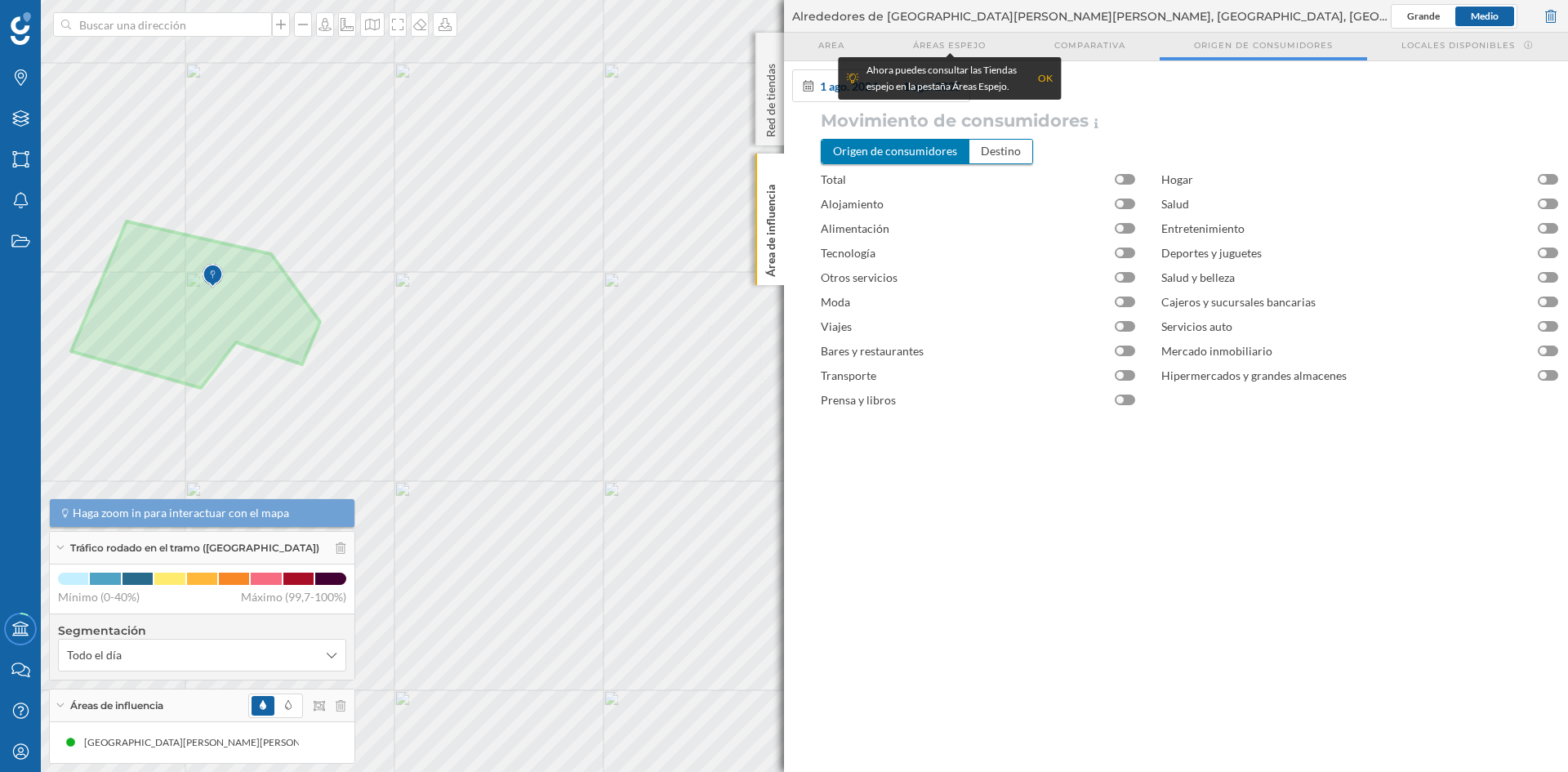
click at [1120, 39] on span "Comparativa" at bounding box center [1089, 45] width 71 height 12
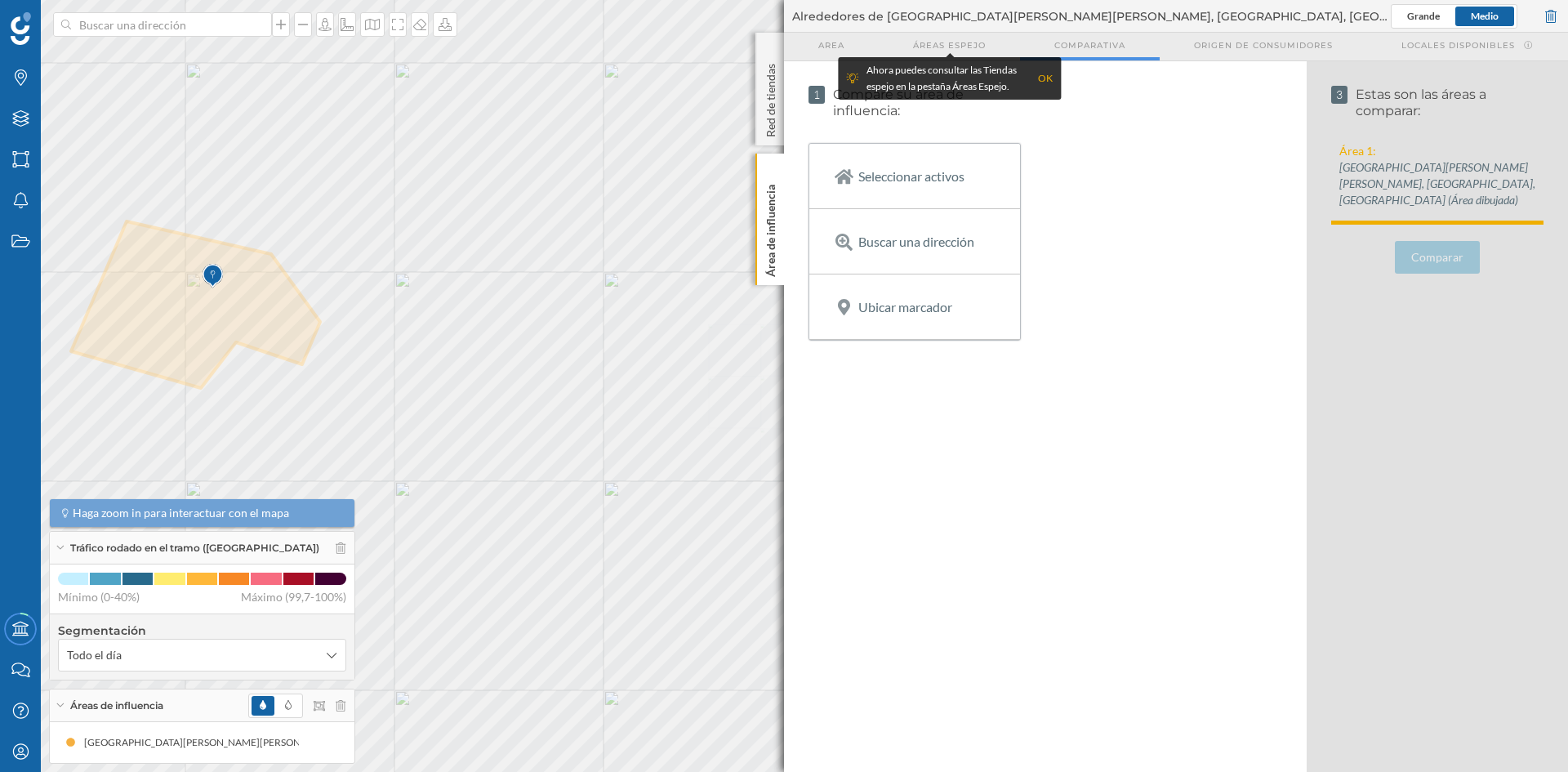
click at [964, 53] on div "Áreas espejo" at bounding box center [950, 47] width 141 height 28
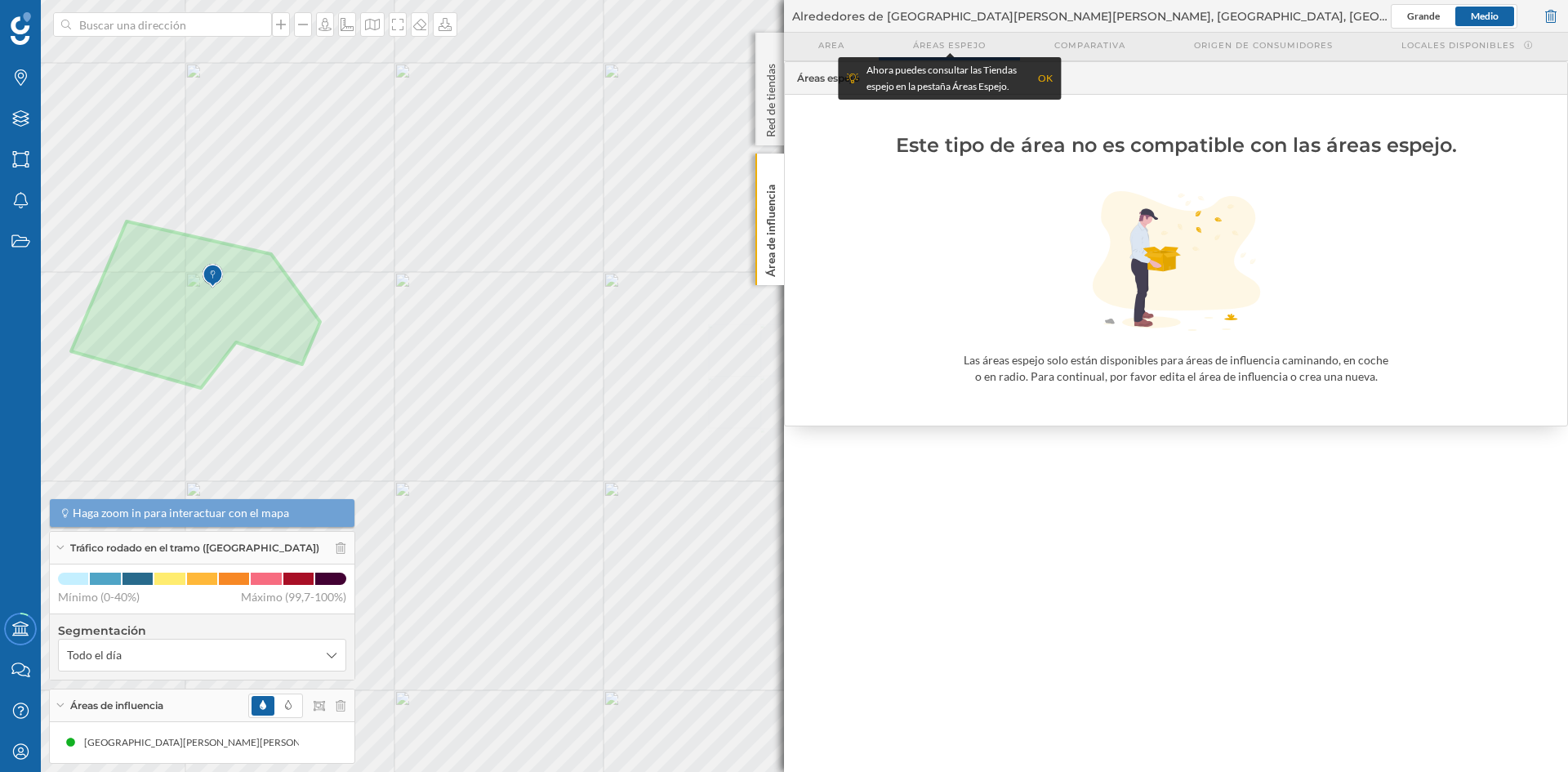
click at [853, 47] on div "Area" at bounding box center [830, 47] width 95 height 28
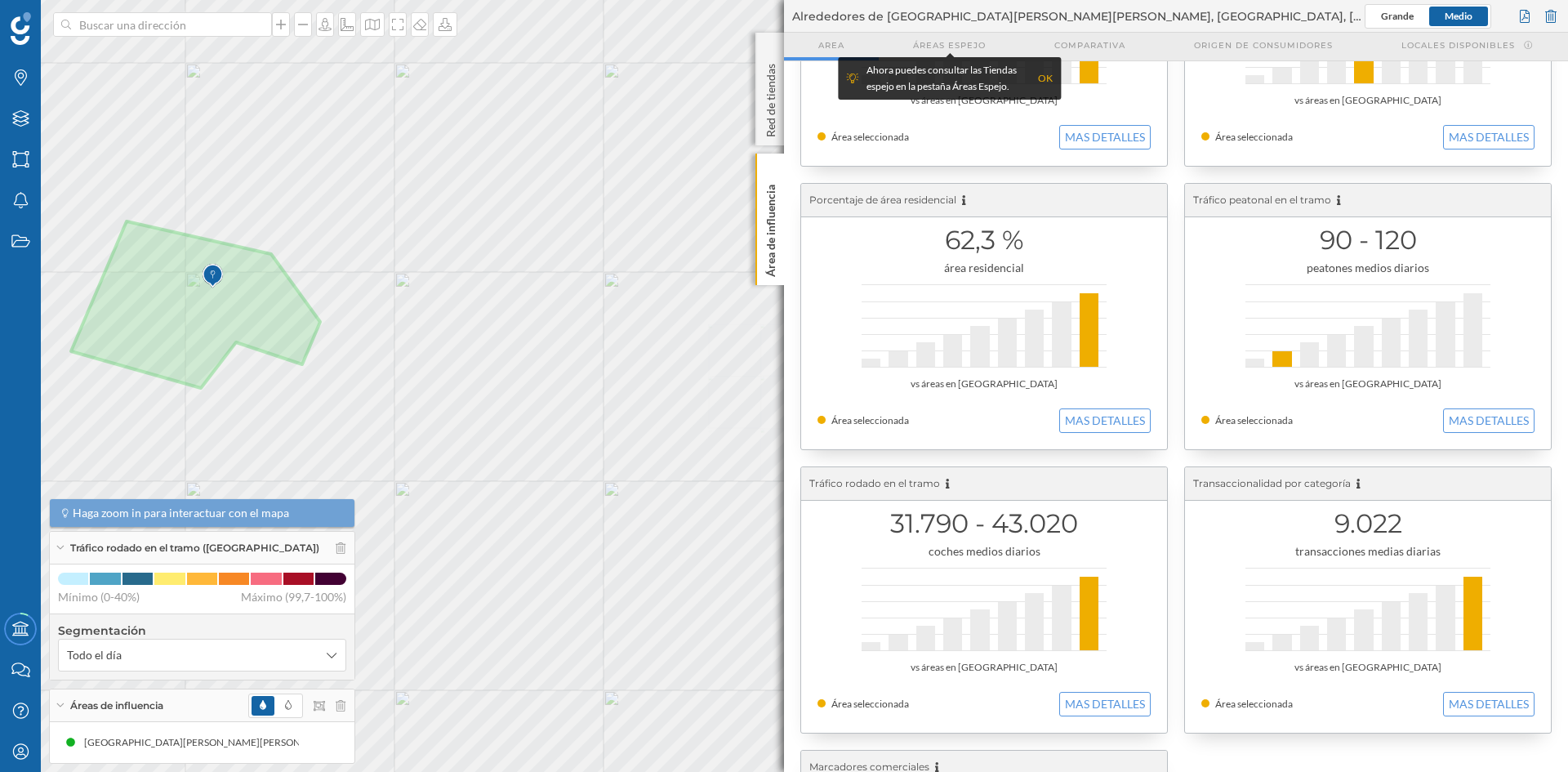
scroll to position [245, 0]
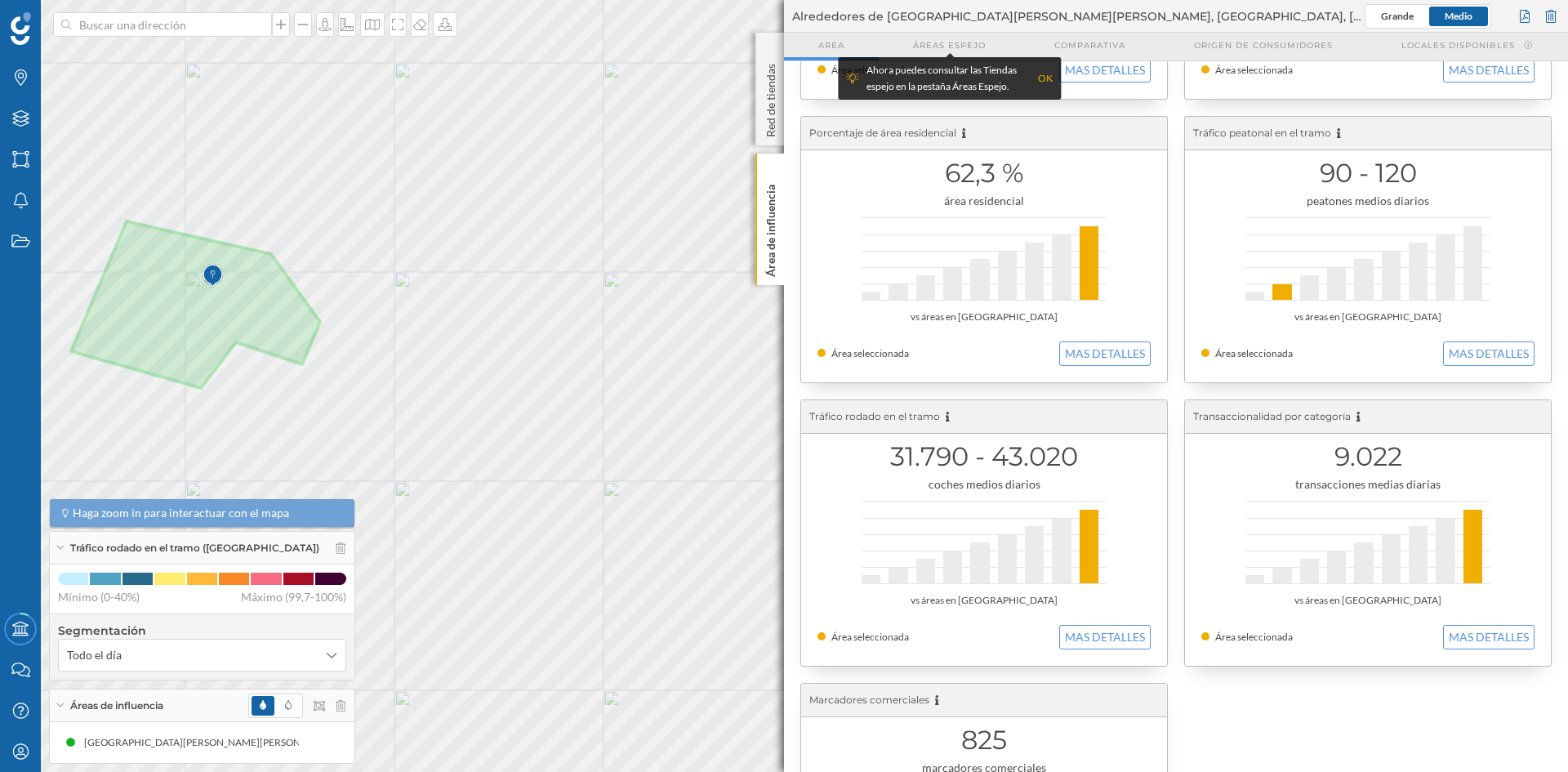
click at [1254, 358] on button "MAS DETALLES" at bounding box center [1488, 354] width 91 height 25
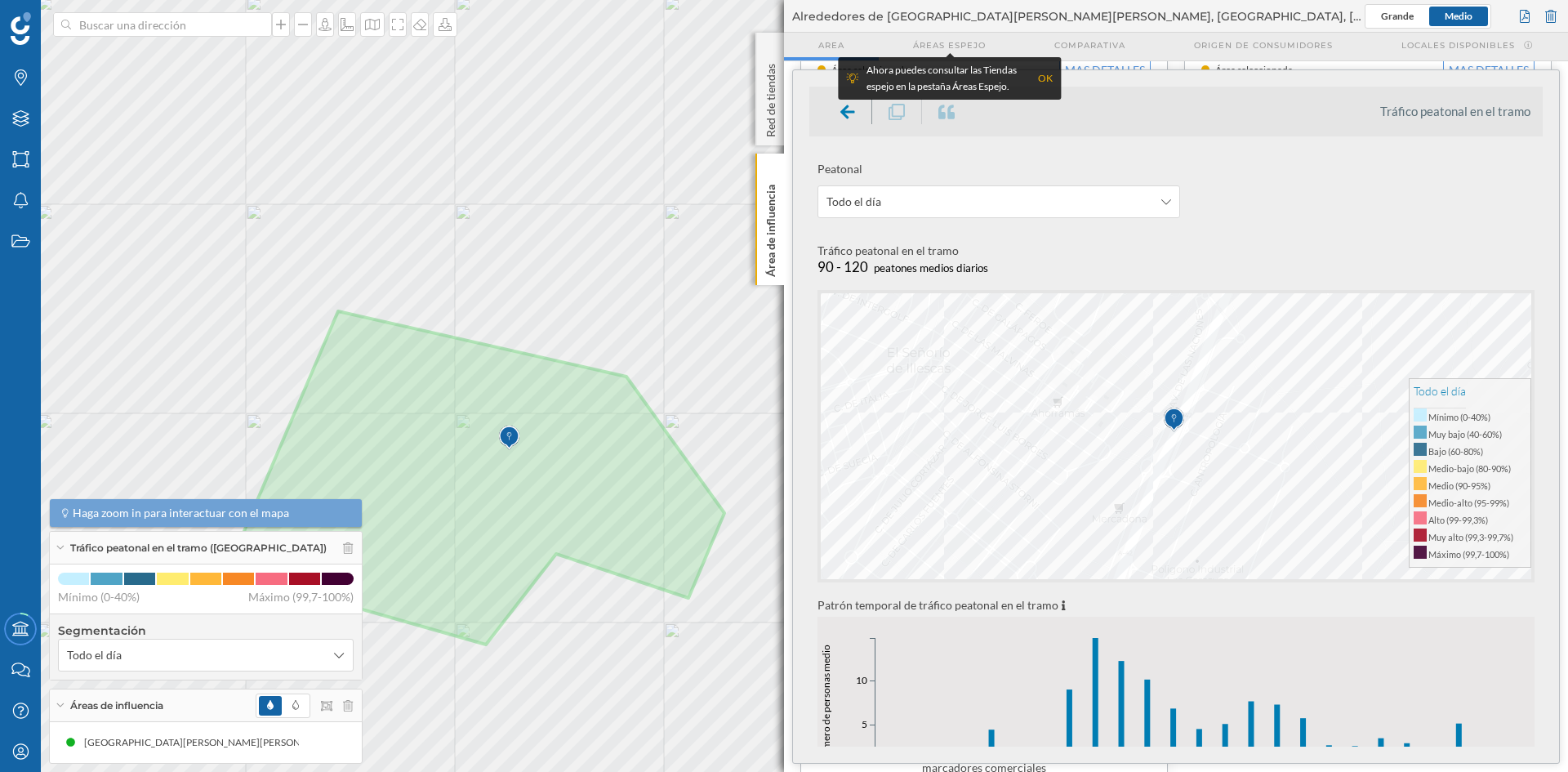
click at [841, 113] on icon at bounding box center [848, 112] width 15 height 16
